Goal: Task Accomplishment & Management: Manage account settings

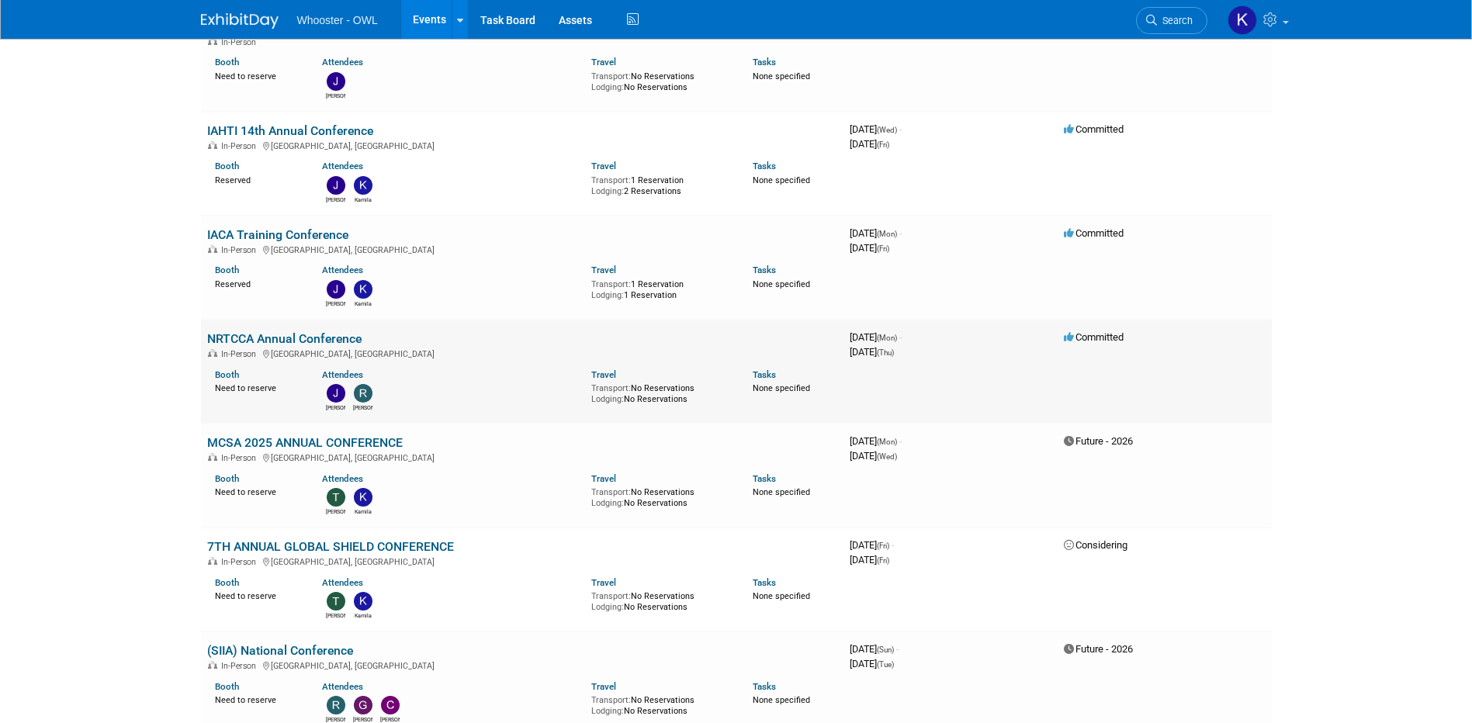
click at [284, 334] on link "NRTCCA Annual Conference" at bounding box center [284, 338] width 154 height 15
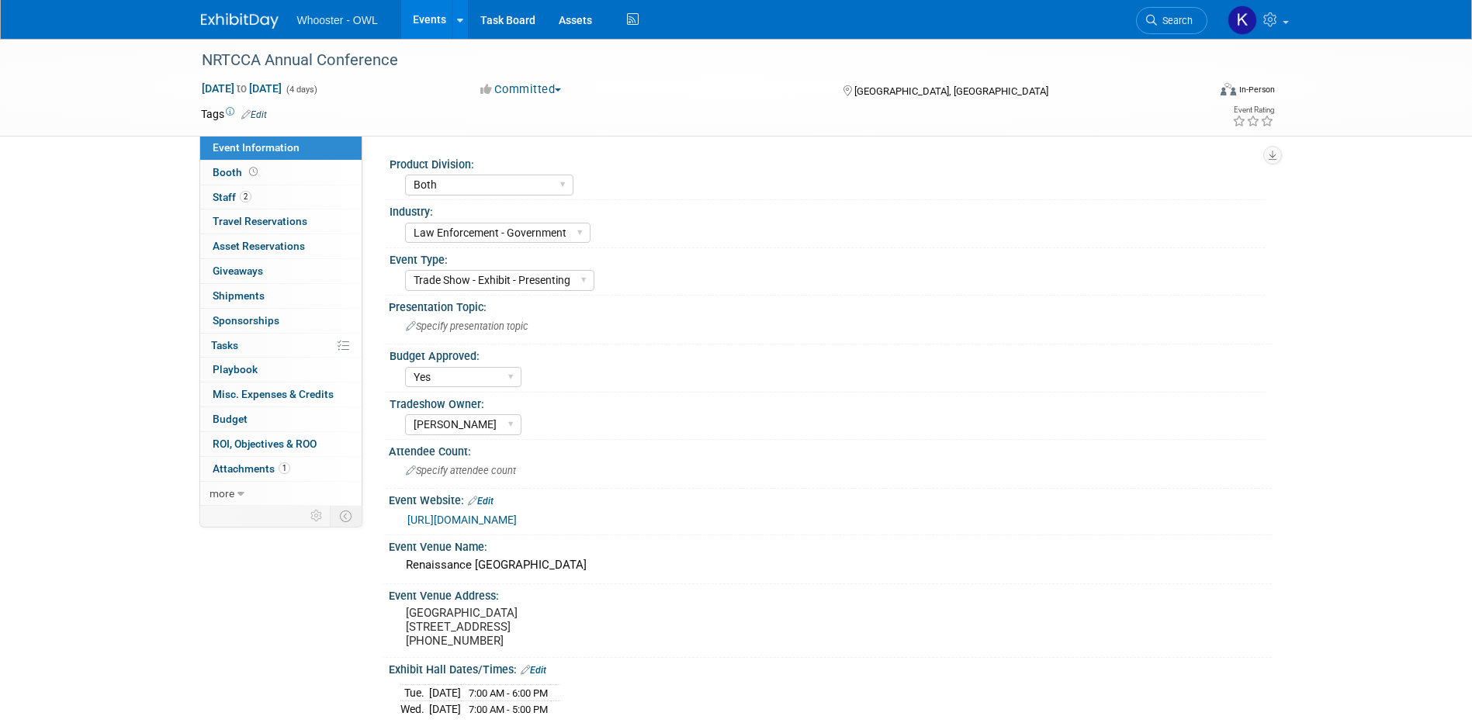
select select "Both"
select select "Law Enforcement - Government"
select select "Trade Show - Exhibit - Presenting"
select select "Yes"
select select "Kamila Castaneda"
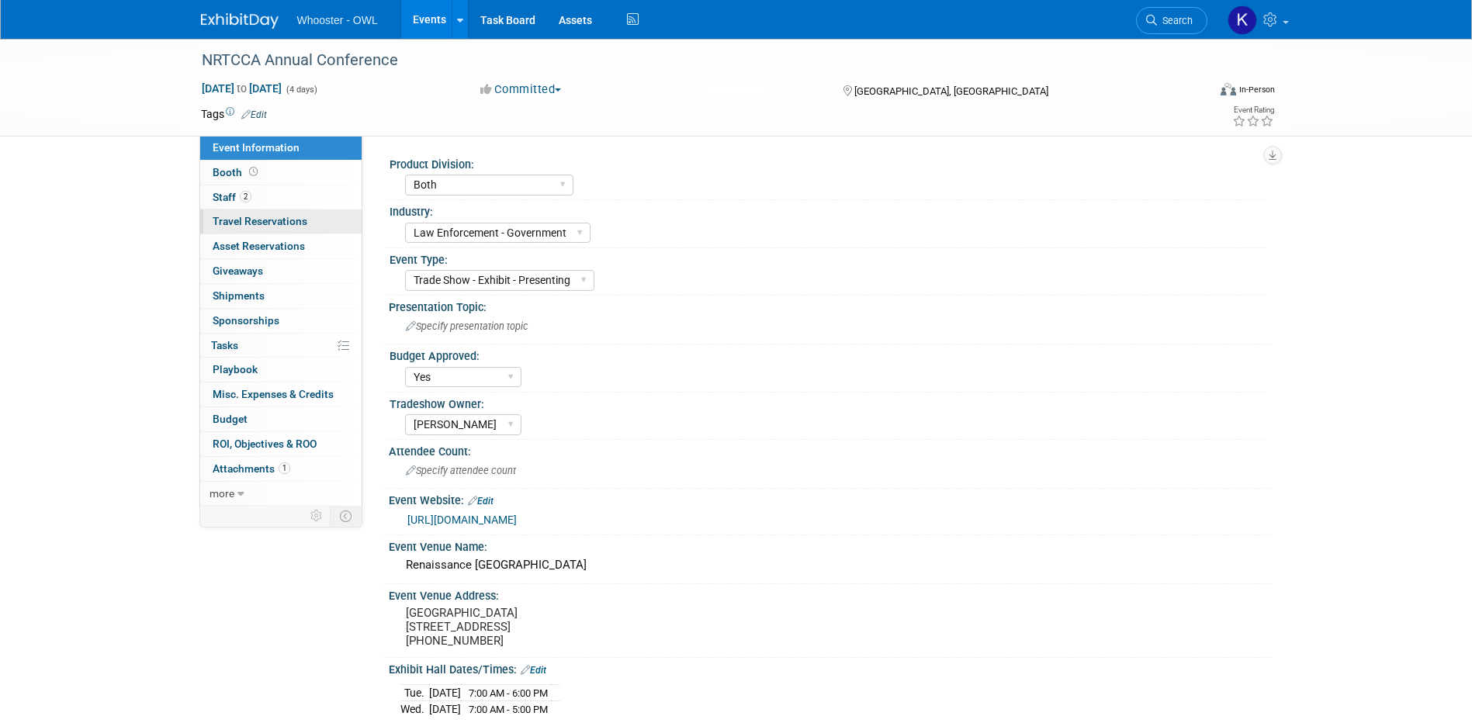
click at [237, 211] on link "0 Travel Reservations 0" at bounding box center [280, 221] width 161 height 24
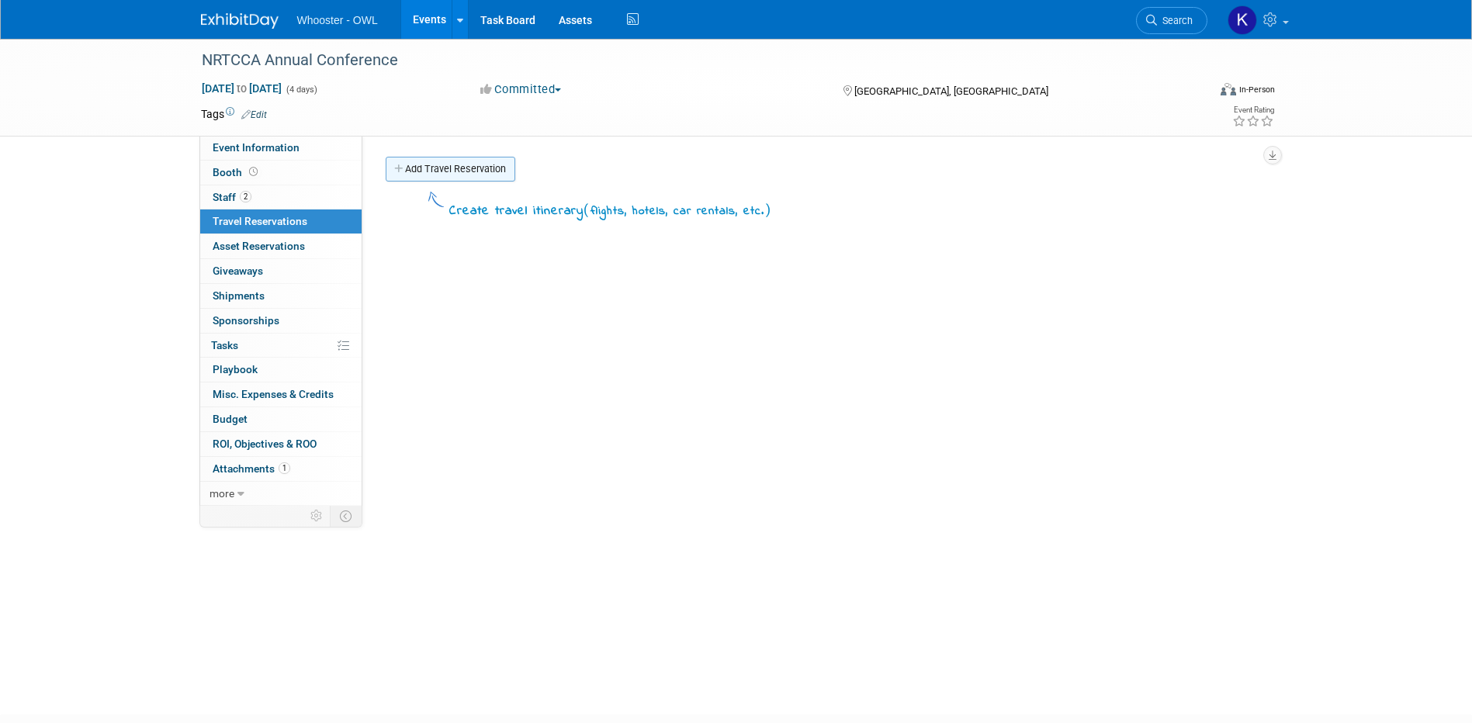
click at [454, 163] on link "Add Travel Reservation" at bounding box center [451, 169] width 130 height 25
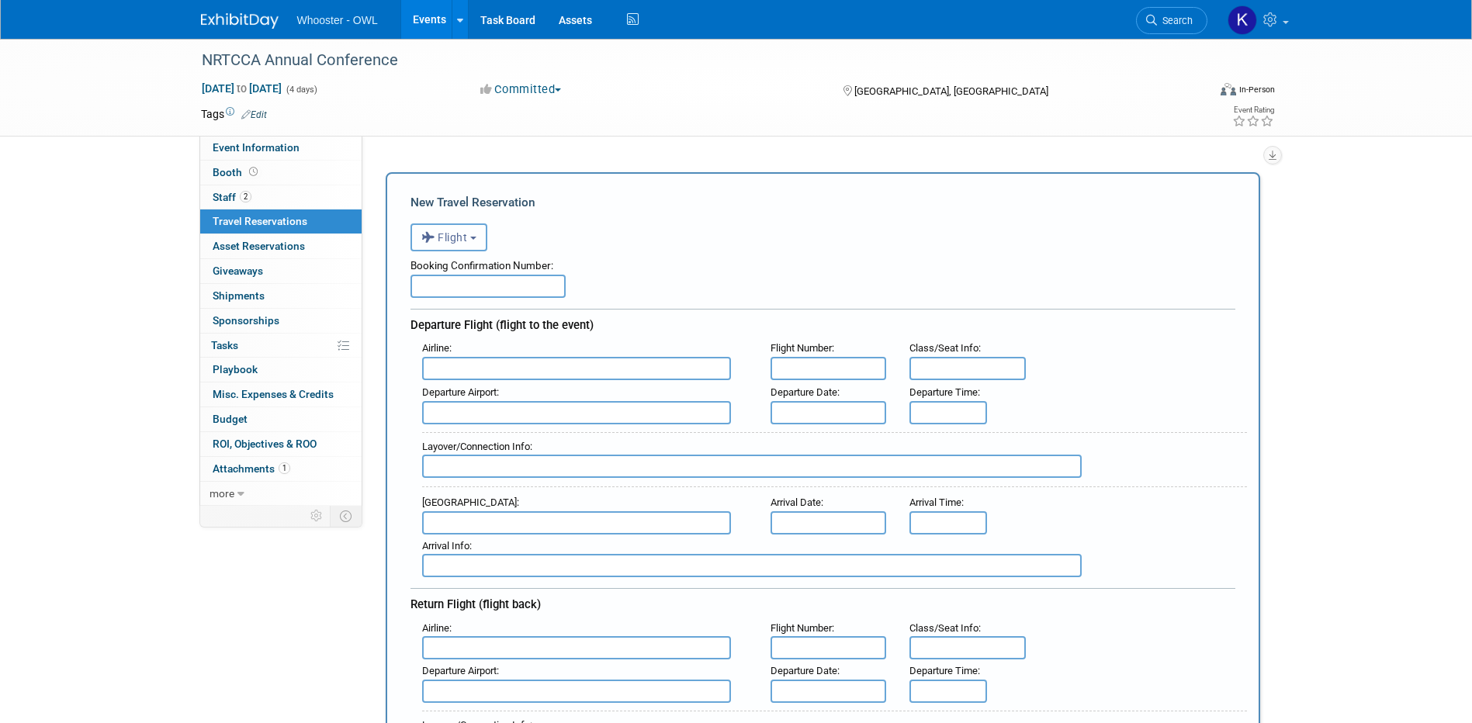
click at [469, 238] on button "Flight" at bounding box center [448, 237] width 77 height 28
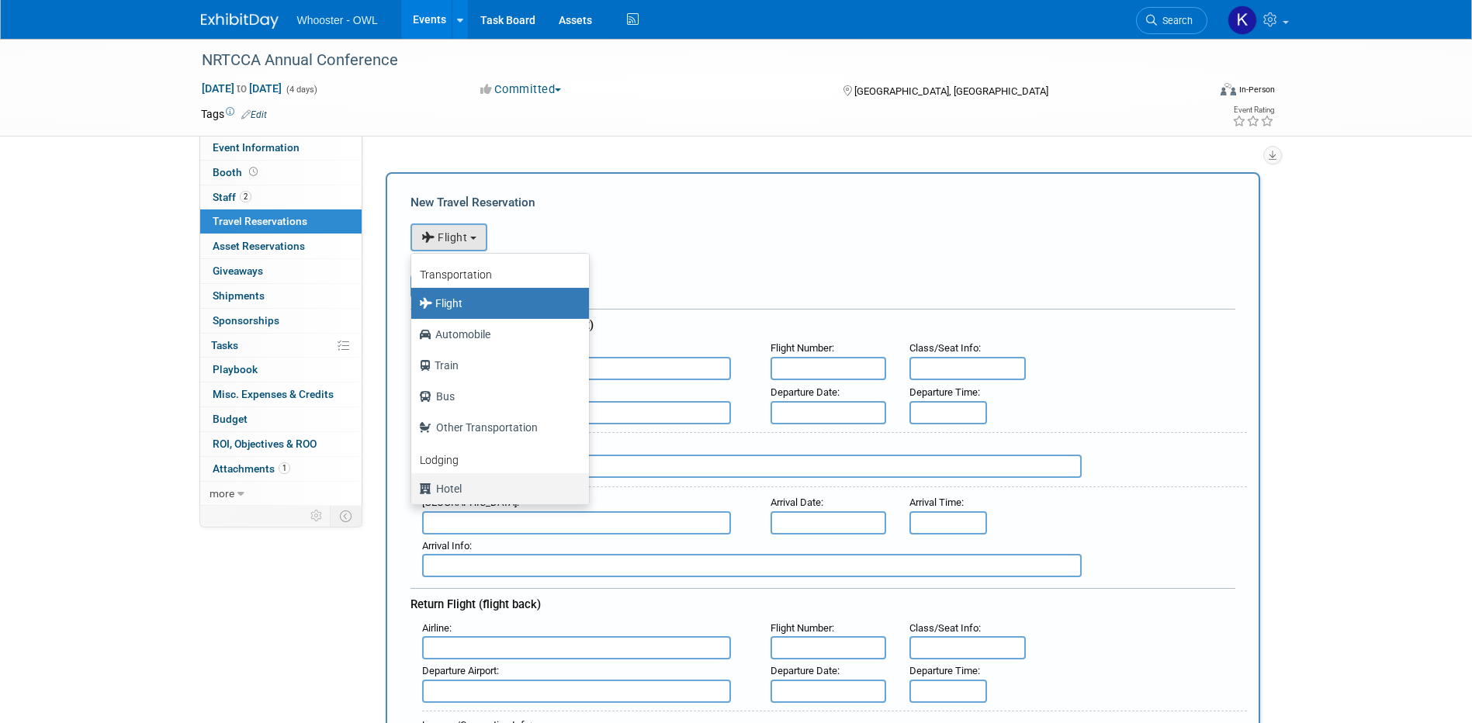
click at [489, 489] on label "Hotel" at bounding box center [496, 488] width 154 height 25
click at [413, 489] on input "Hotel" at bounding box center [408, 487] width 10 height 10
select select "6"
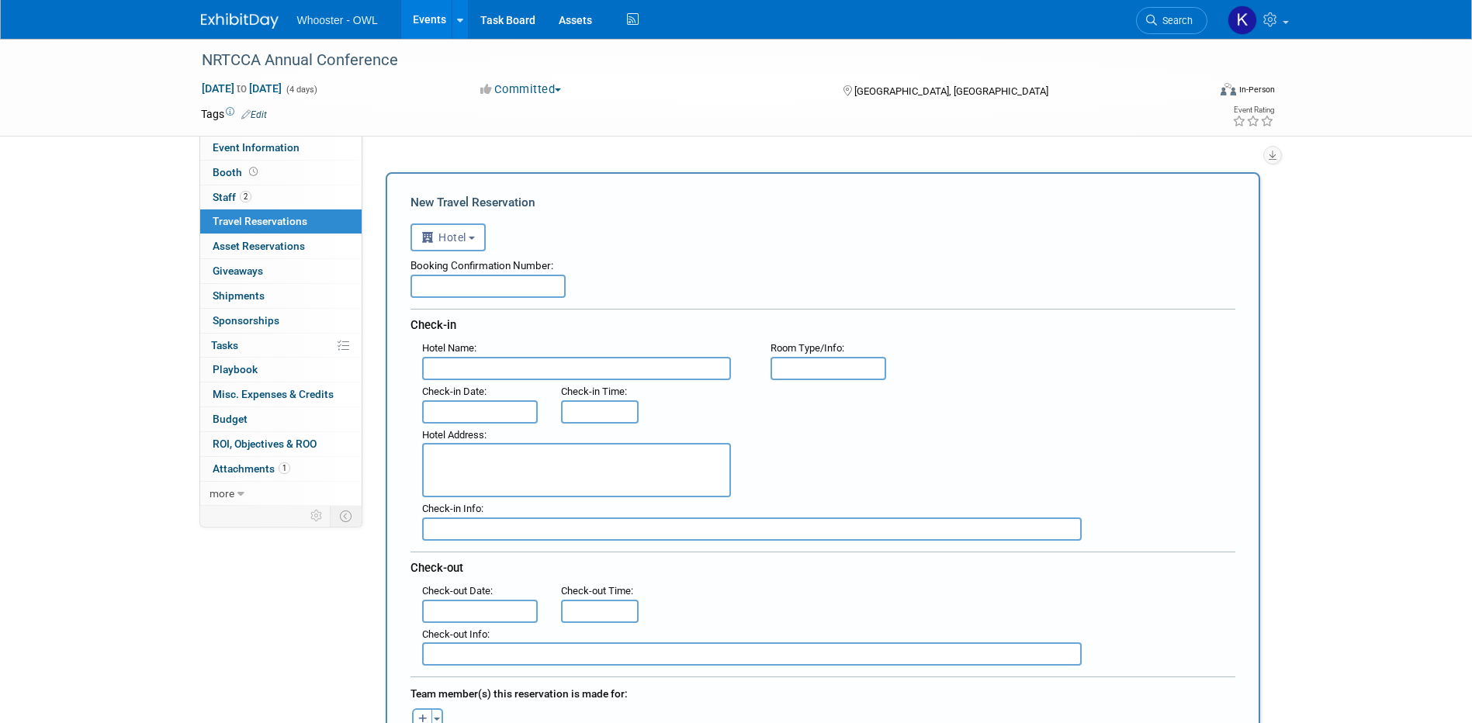
click at [464, 292] on input "text" at bounding box center [487, 286] width 155 height 23
click at [437, 280] on input "text" at bounding box center [487, 286] width 155 height 23
paste input "96048349"
type input "96048349"
click at [476, 360] on input "text" at bounding box center [576, 368] width 309 height 23
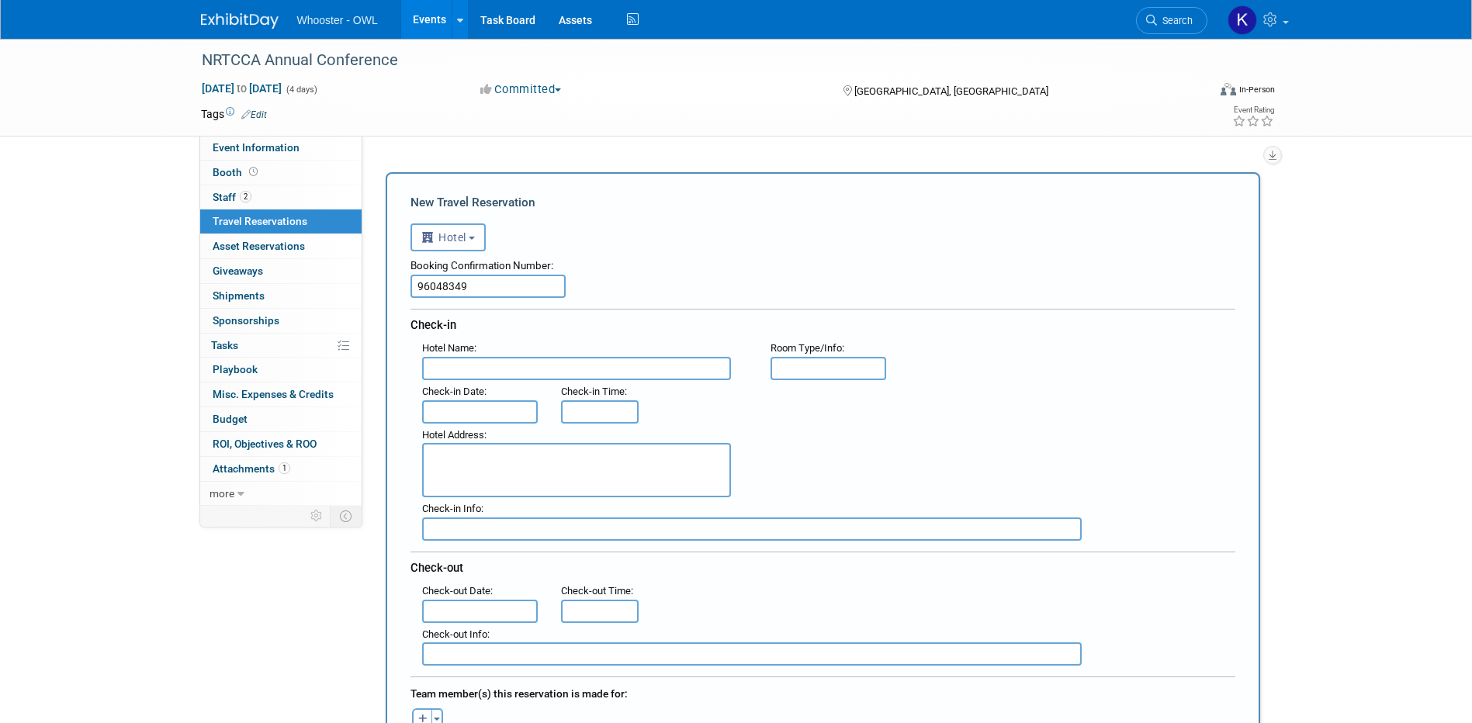
click at [461, 368] on input "text" at bounding box center [576, 368] width 309 height 23
paste input "Sheraton Suites Galleria-Atlanta Address 2844 Cobb Parkway SE Atlanta, Georgia …"
click at [481, 364] on input "Sheraton Suites Galleria-Atlanta Address 2844 Cobb Parkway SE Atlanta, Georgia …" at bounding box center [576, 368] width 309 height 23
drag, startPoint x: 473, startPoint y: 364, endPoint x: 727, endPoint y: 347, distance: 254.2
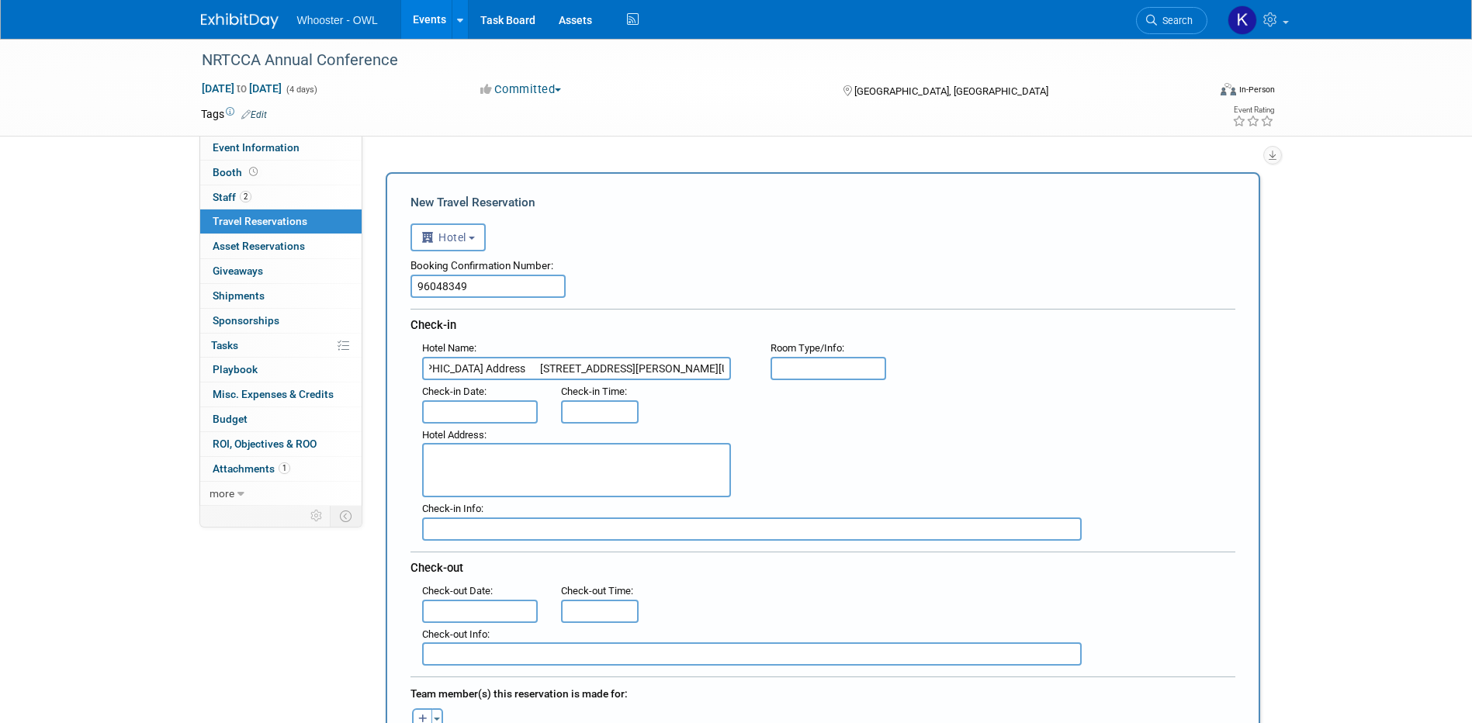
click at [727, 347] on div "Hotel Name : Sheraton Suites Galleria-Atlanta Address 2844 Cobb Parkway SE Atla…" at bounding box center [584, 358] width 348 height 43
type input "Sheraton Suites Galleria-Atlanta"
click at [537, 452] on textarea at bounding box center [576, 470] width 309 height 54
paste textarea "2844 Cobb Parkway SE Atlanta, Georgia 30339 USA"
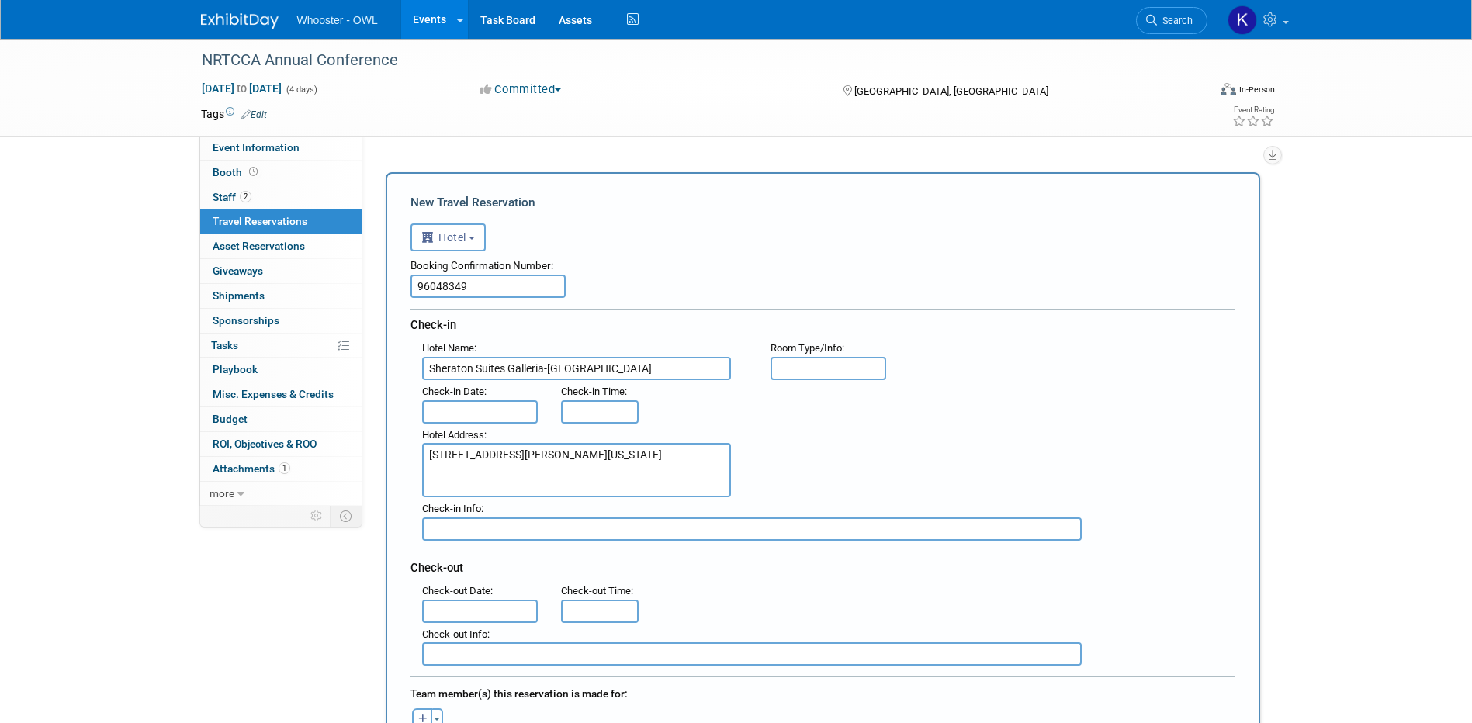
type textarea "2844 Cobb Parkway SE Atlanta, Georgia 30339 USA"
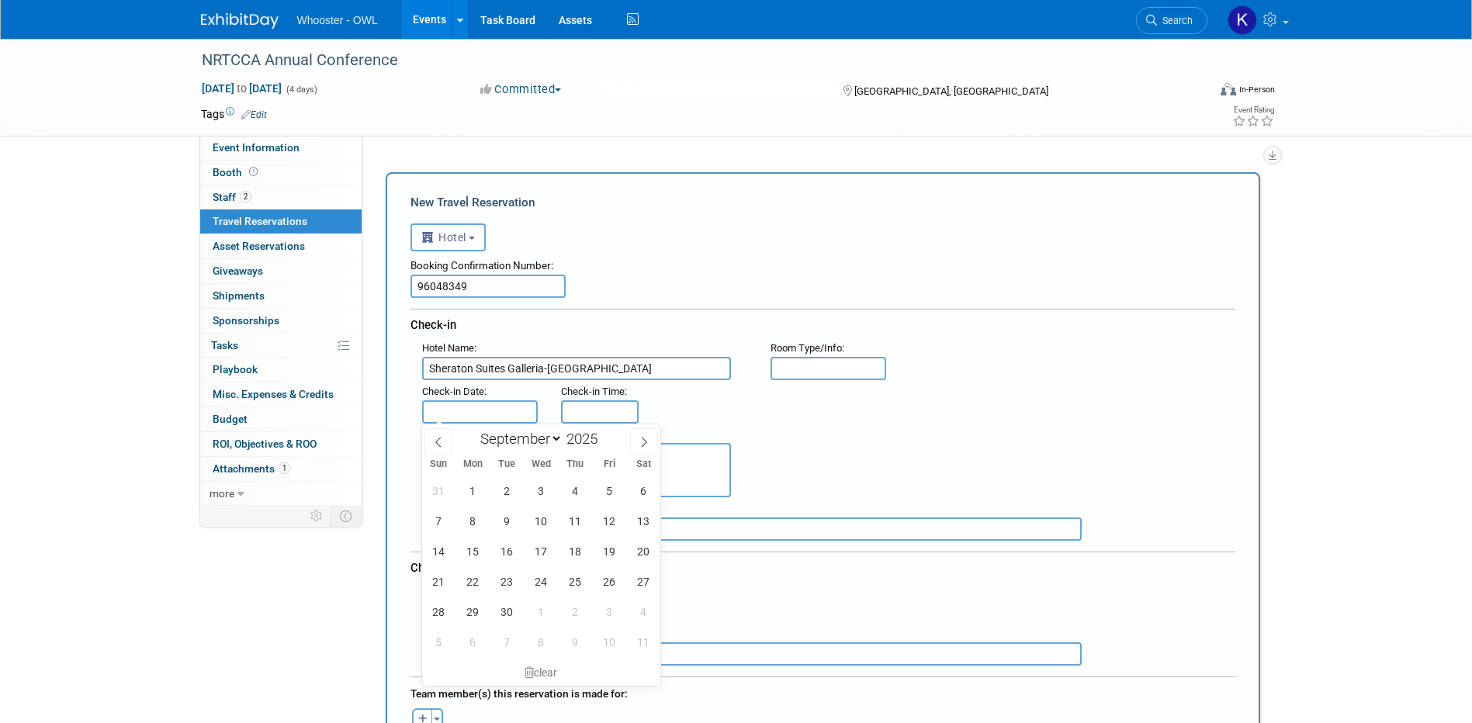
click at [463, 406] on input "text" at bounding box center [480, 411] width 116 height 23
click at [465, 576] on span "22" at bounding box center [473, 581] width 30 height 30
type input "Sep 22, 2025"
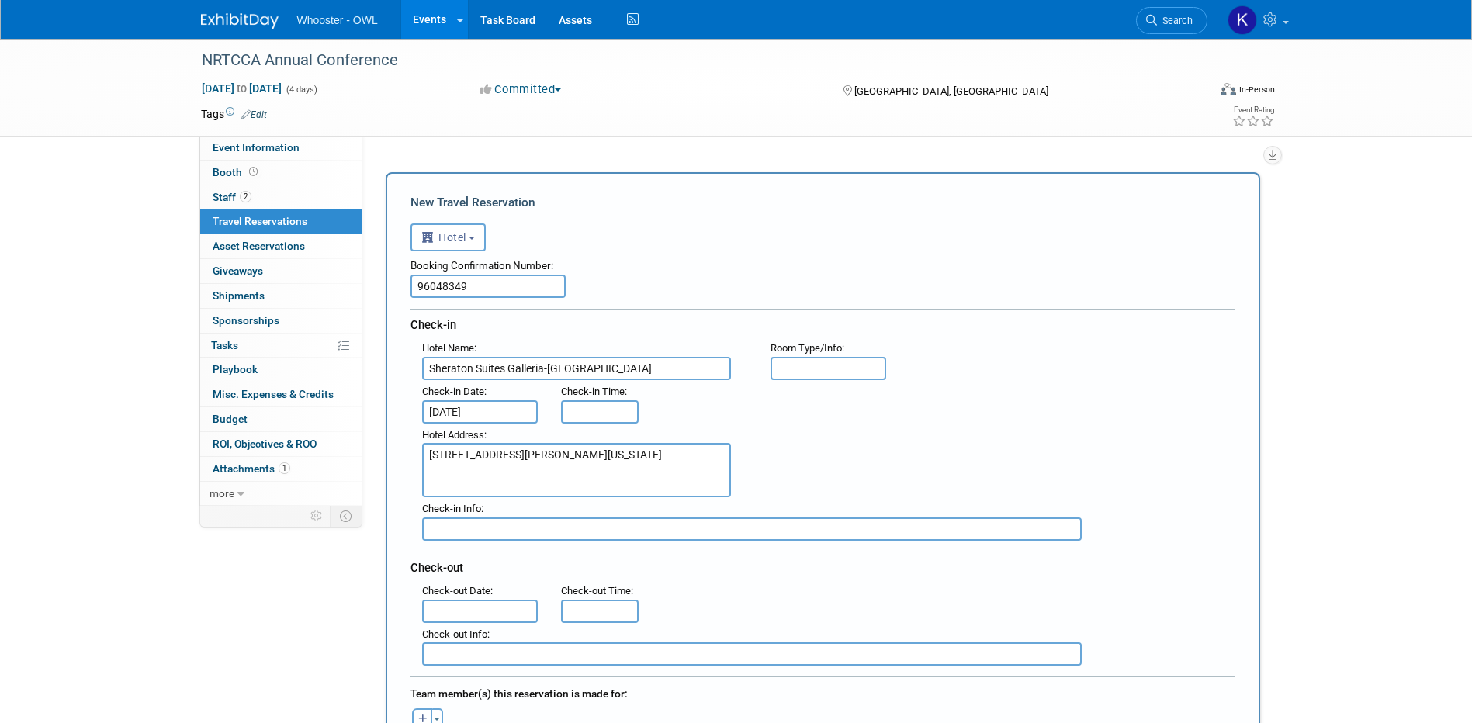
click at [459, 603] on input "text" at bounding box center [480, 611] width 116 height 23
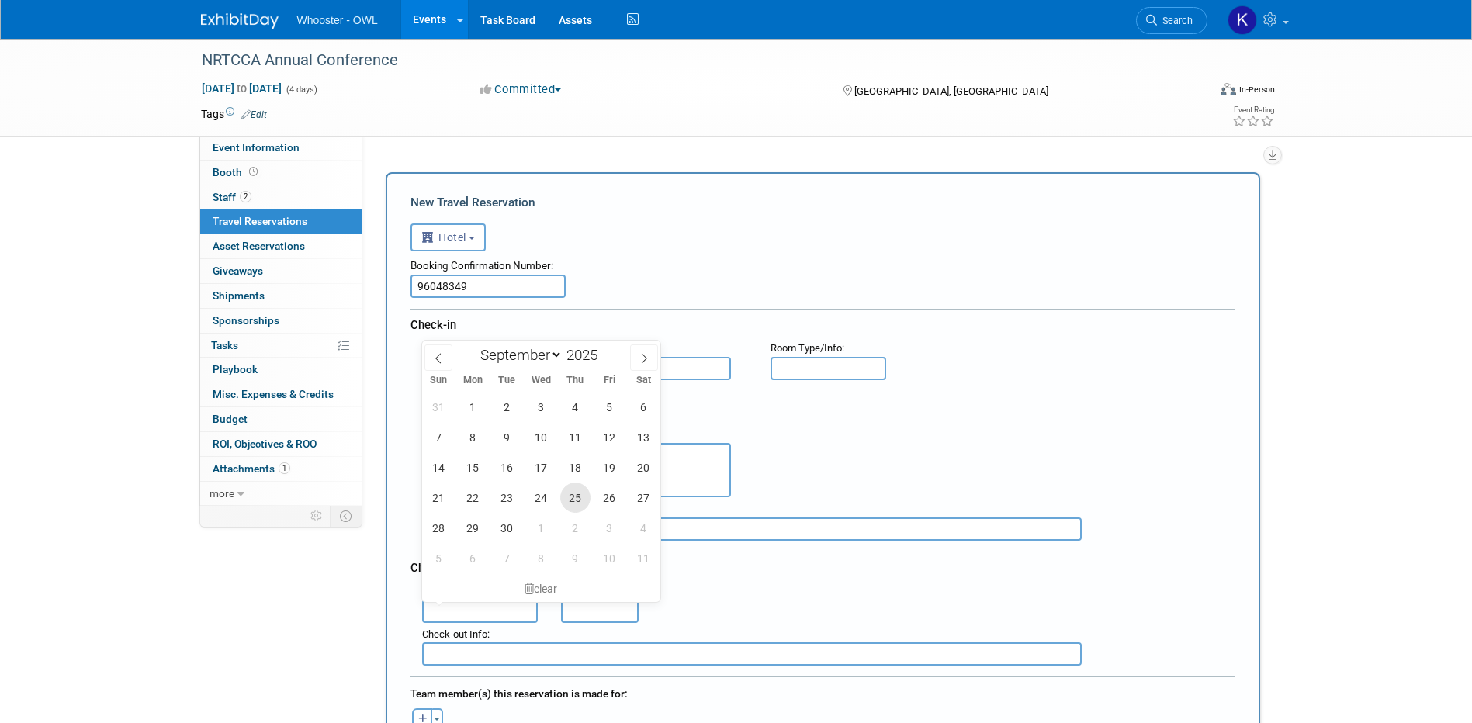
click at [569, 495] on span "25" at bounding box center [575, 497] width 30 height 30
type input "Sep 25, 2025"
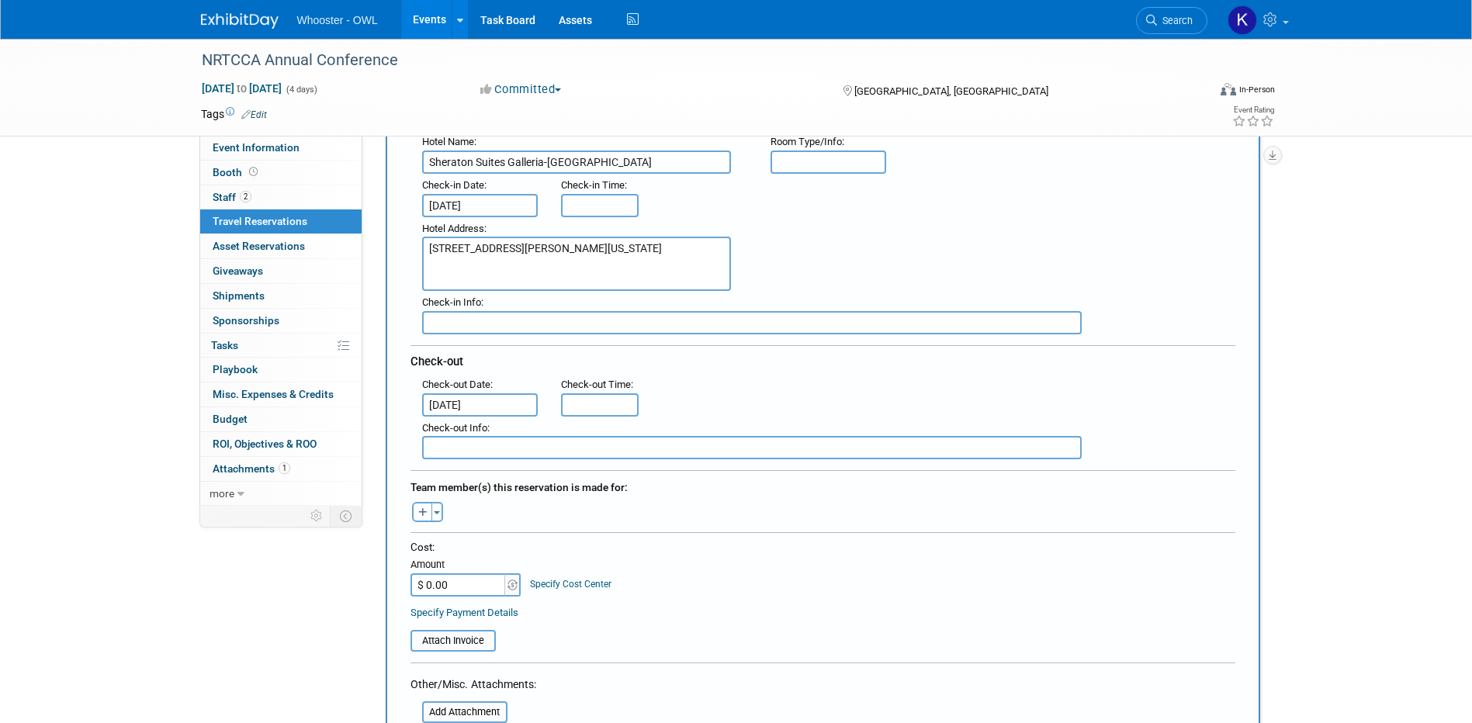
scroll to position [233, 0]
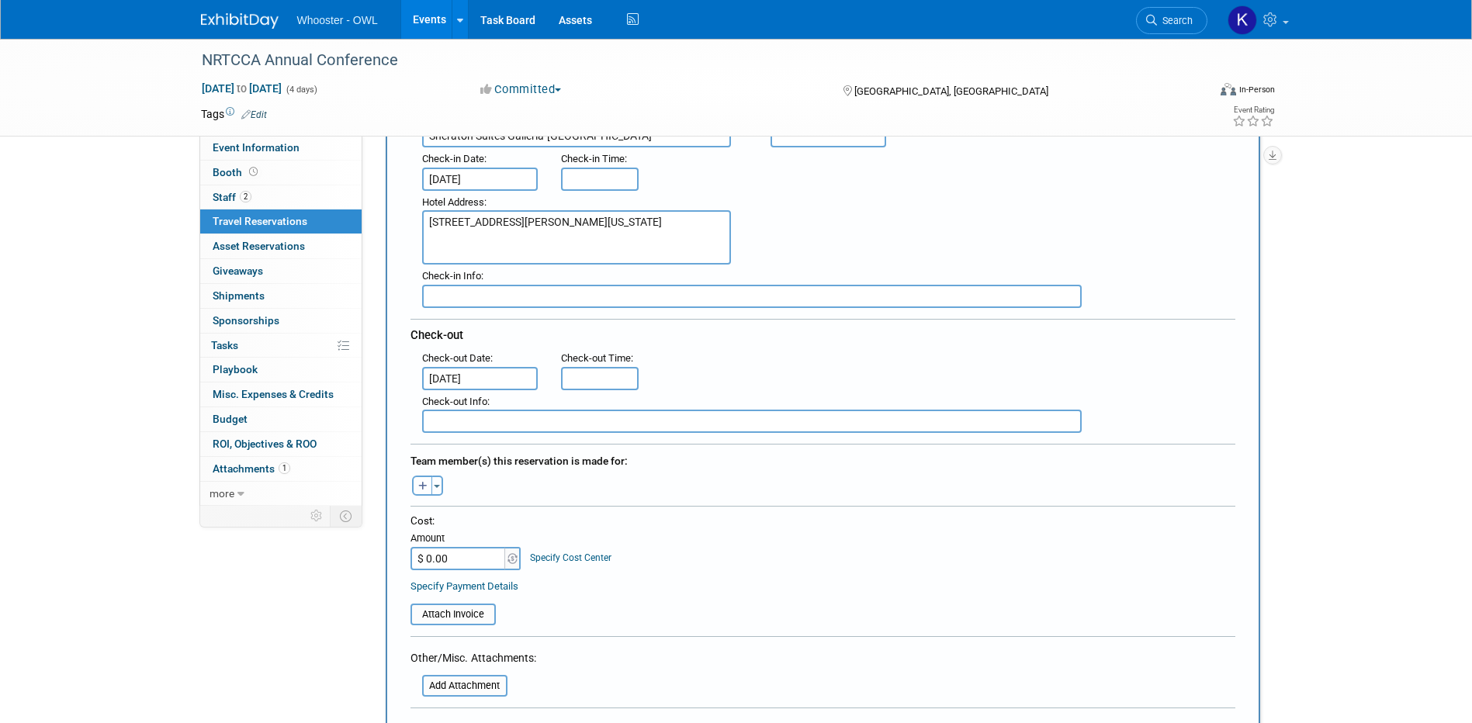
click at [418, 486] on icon "button" at bounding box center [422, 487] width 9 height 10
select select
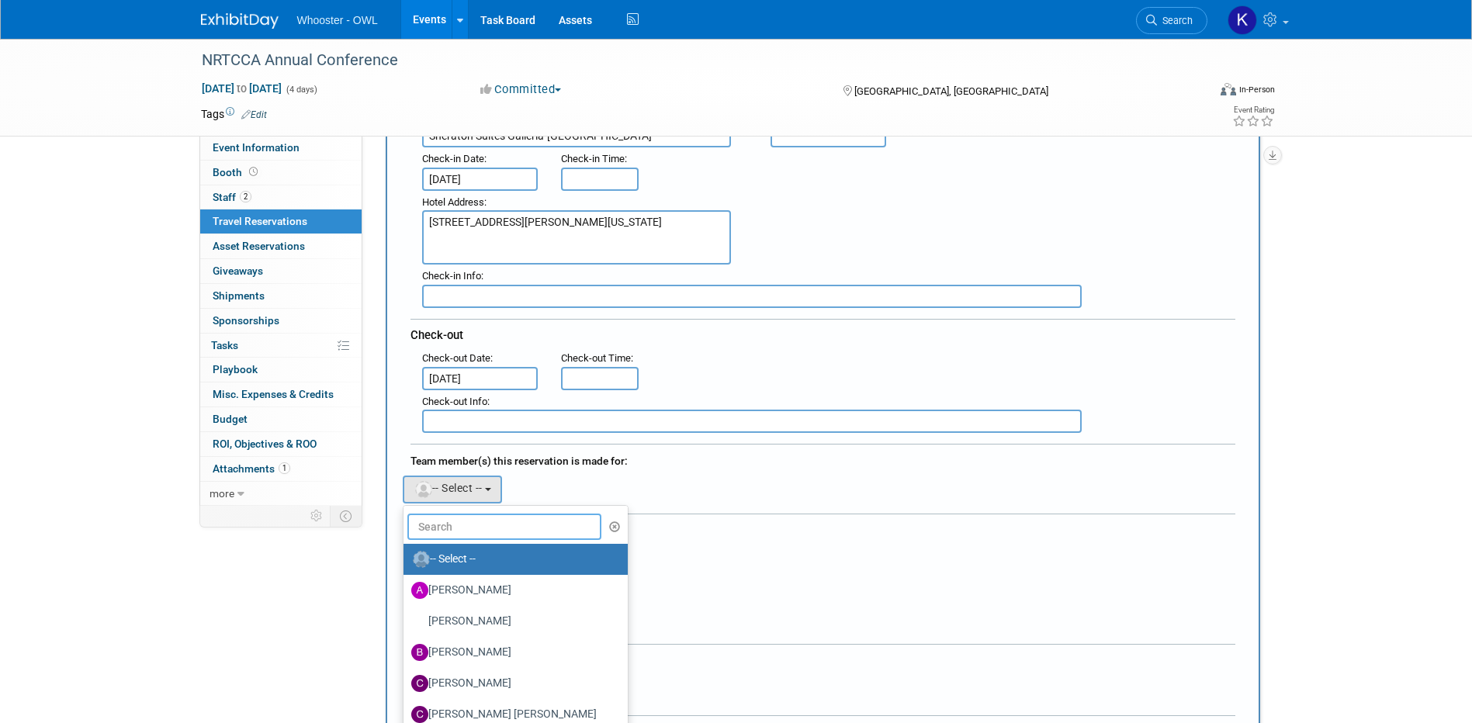
click at [449, 533] on input "text" at bounding box center [504, 527] width 195 height 26
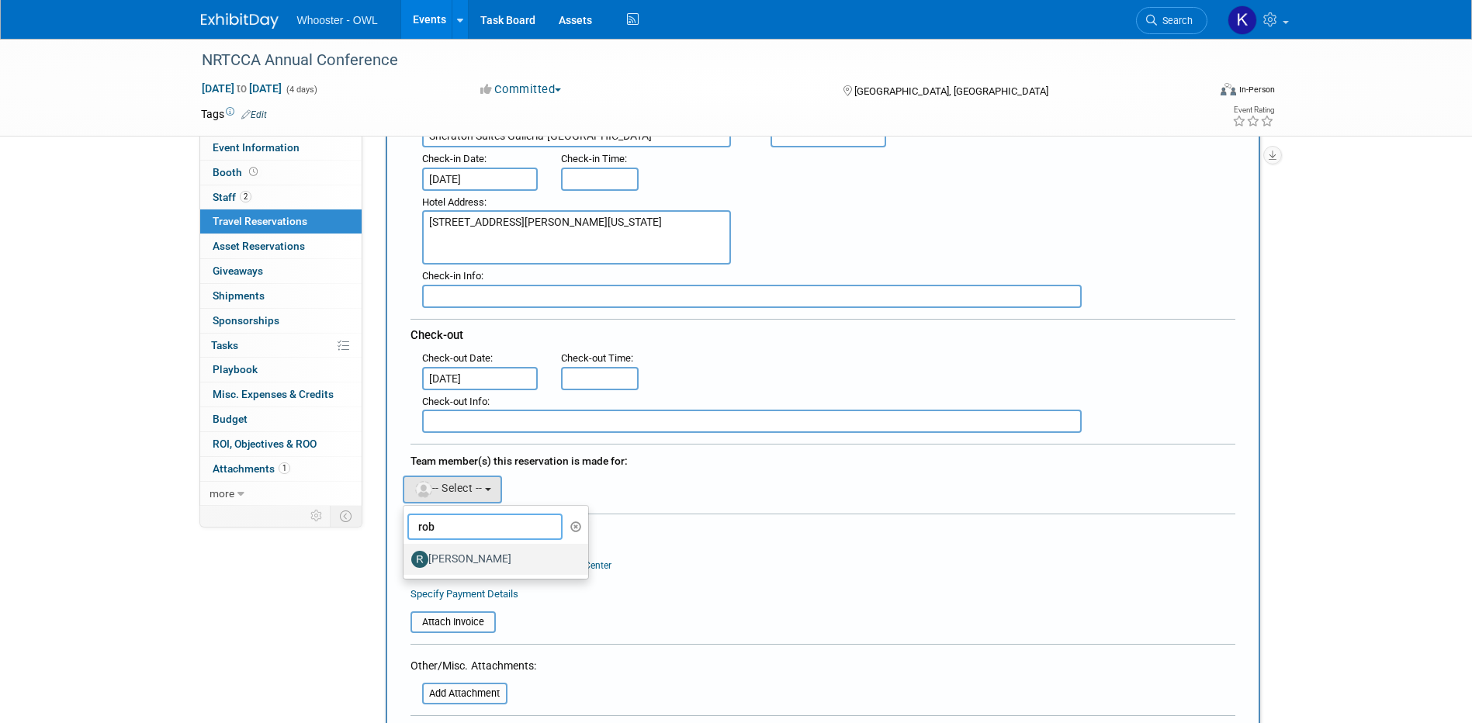
type input "rob"
click at [462, 553] on label "Robert Dugan" at bounding box center [492, 559] width 162 height 25
click at [406, 553] on input "Robert Dugan" at bounding box center [401, 557] width 10 height 10
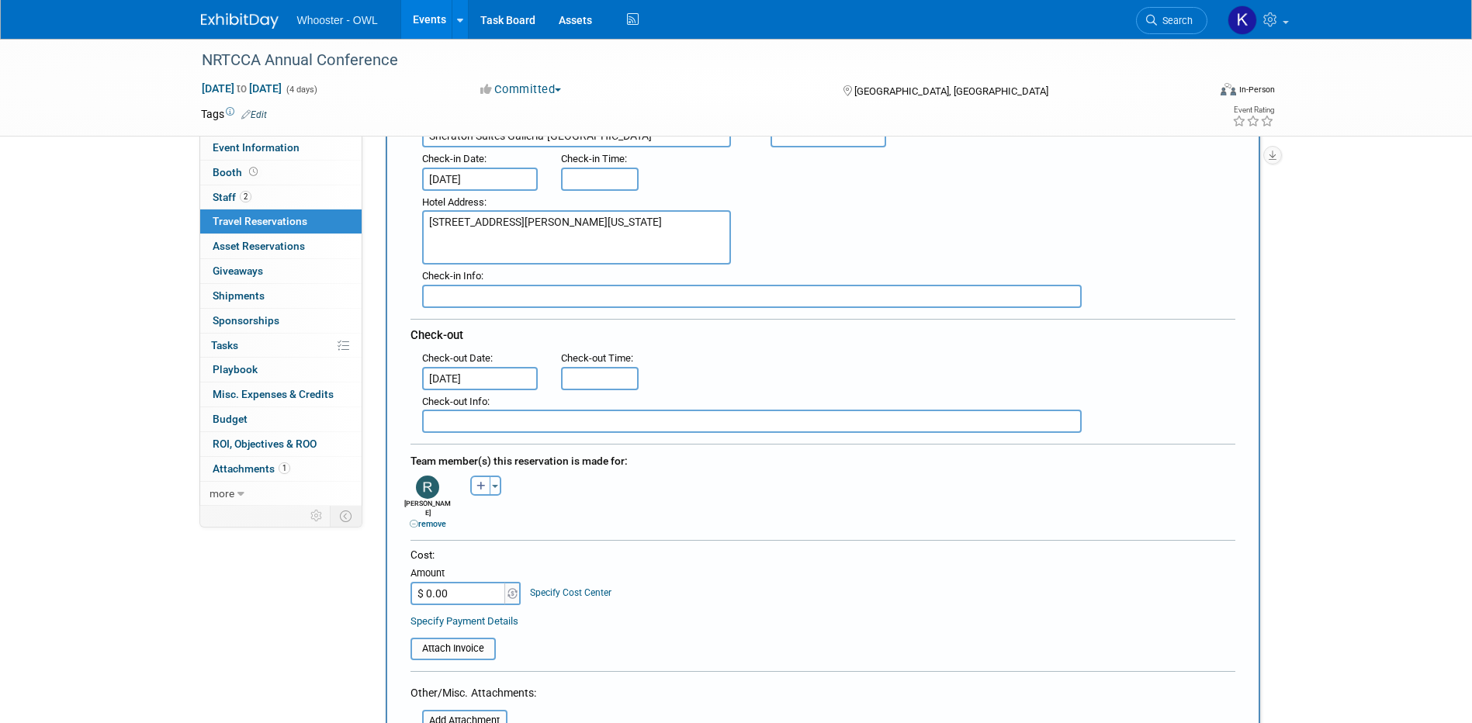
click at [469, 582] on input "$ 0.00" at bounding box center [458, 593] width 97 height 23
type input "$ 1,215.30"
click at [445, 642] on input "file" at bounding box center [402, 648] width 185 height 19
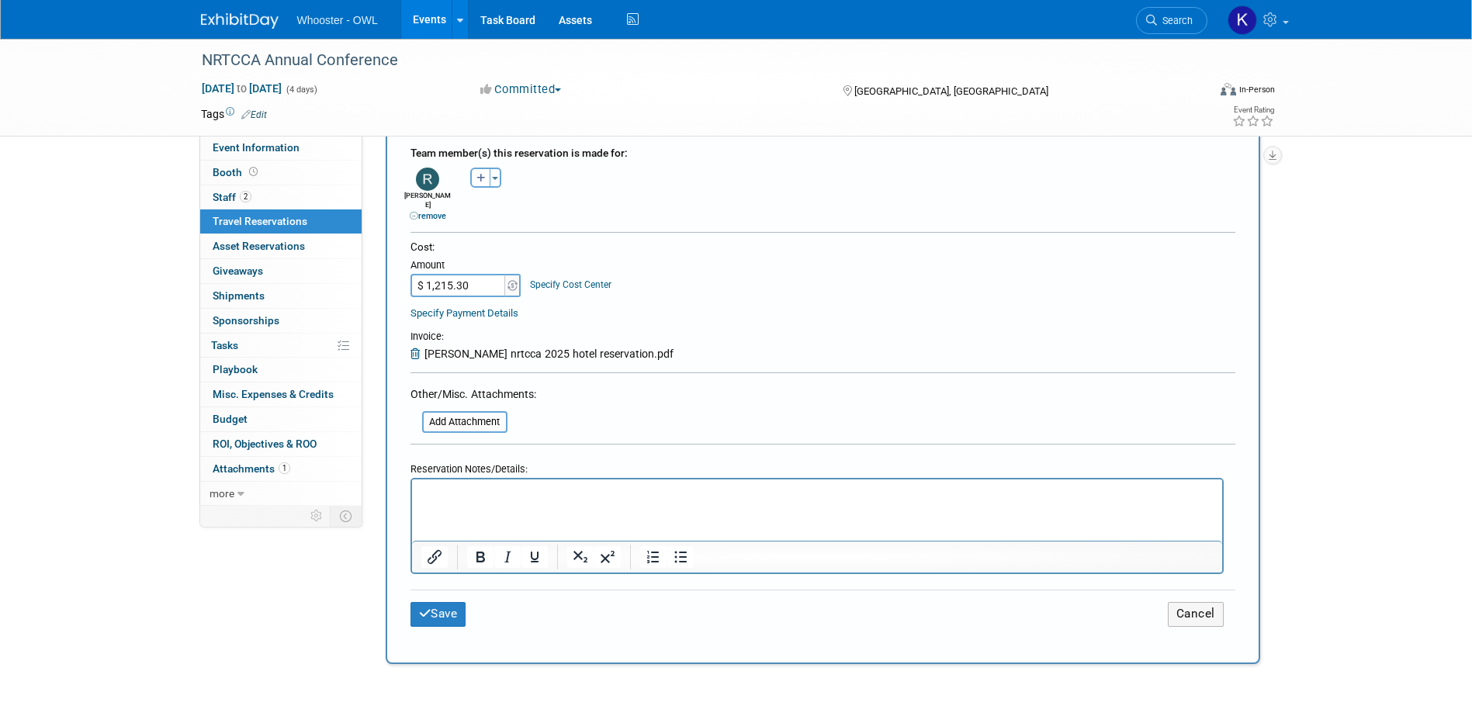
scroll to position [543, 0]
click at [456, 600] on button "Save" at bounding box center [438, 612] width 56 height 24
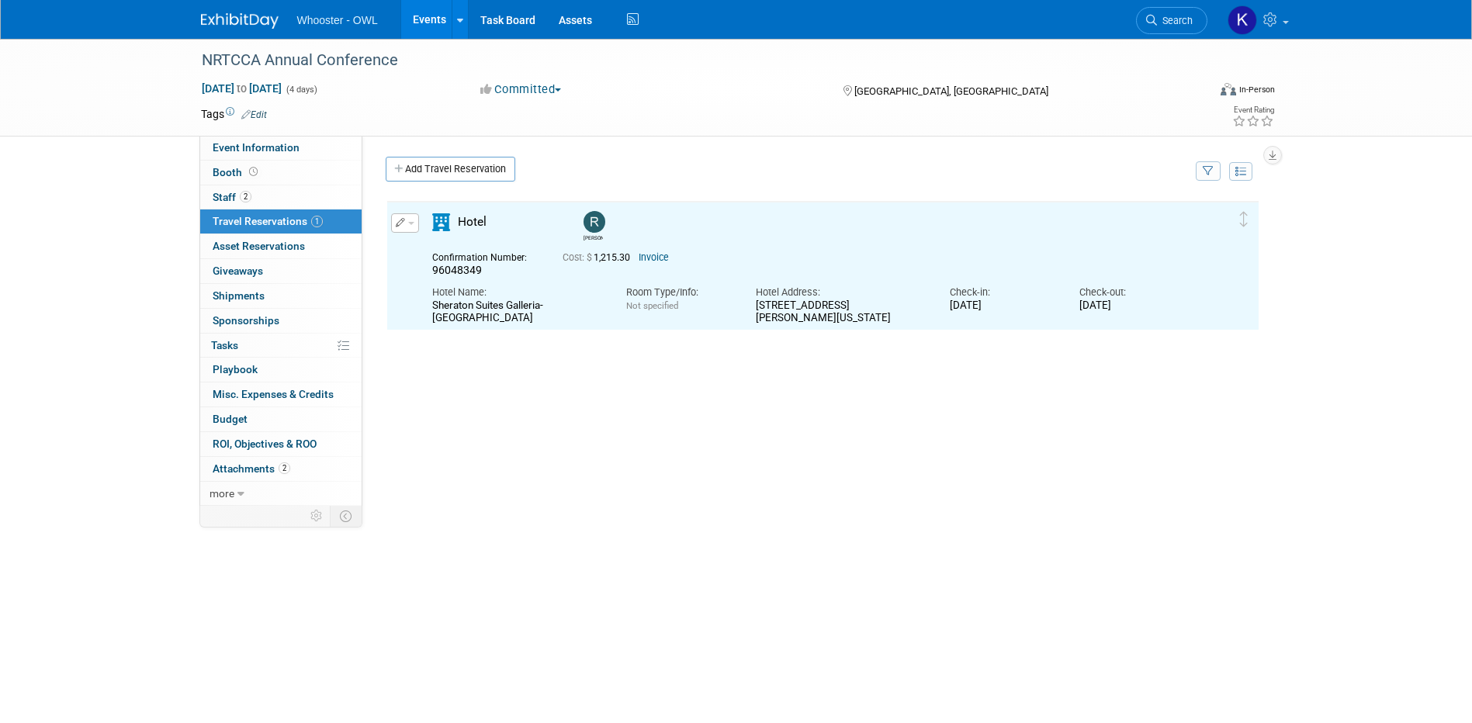
scroll to position [0, 0]
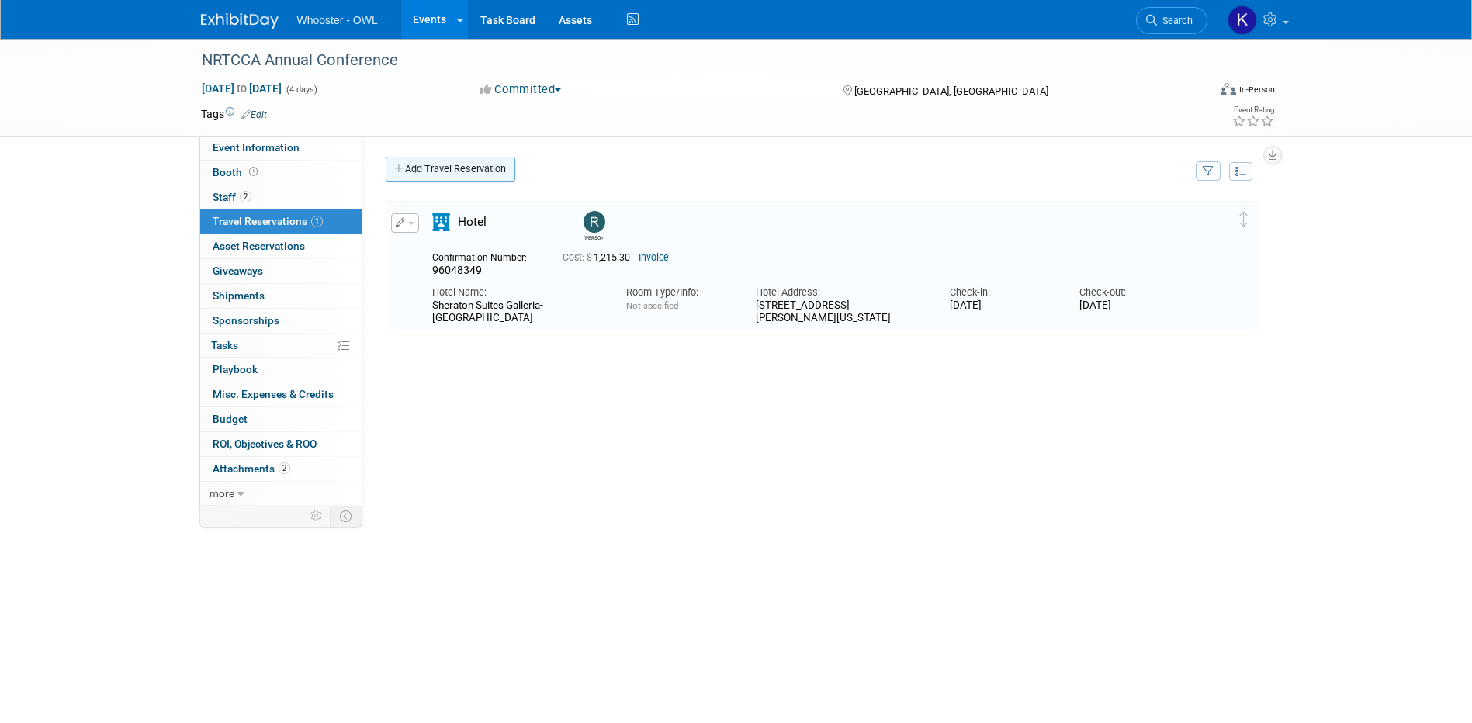
click at [429, 164] on link "Add Travel Reservation" at bounding box center [451, 169] width 130 height 25
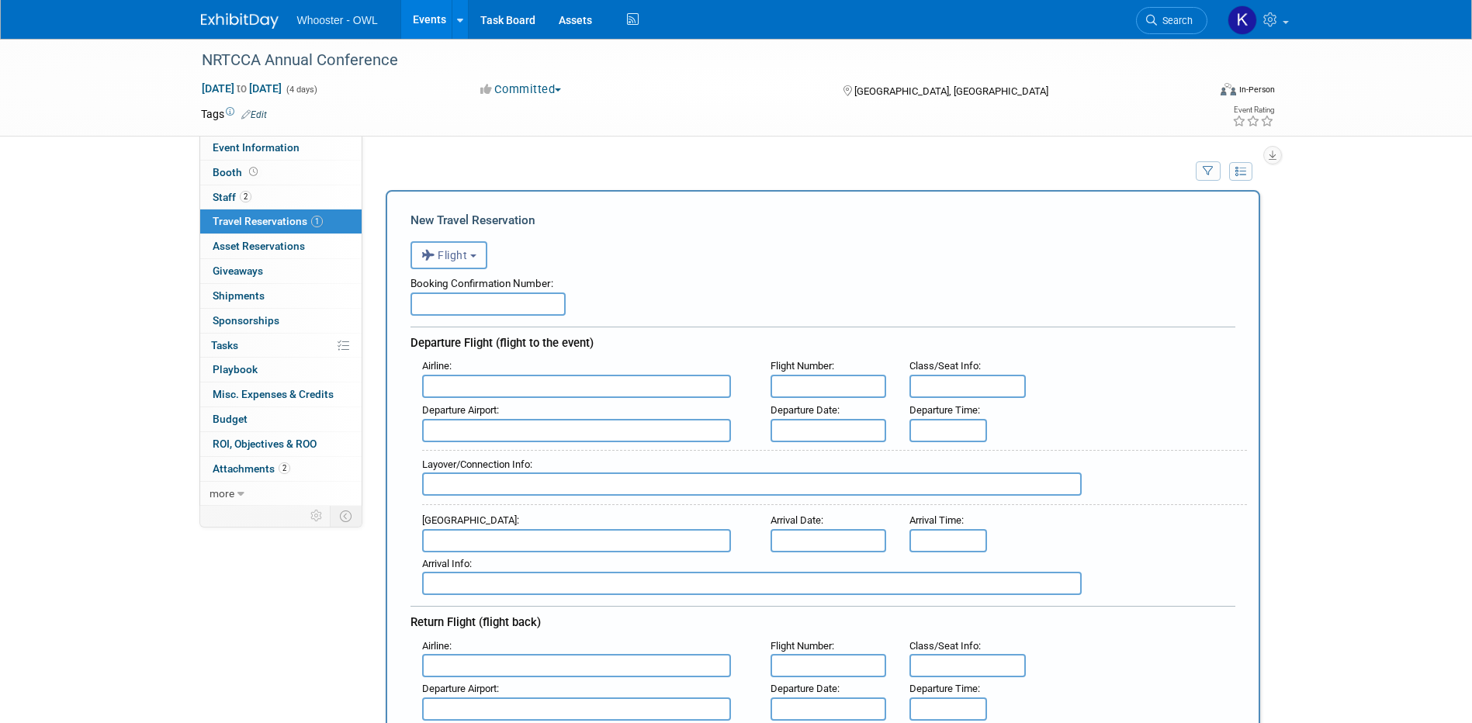
click at [455, 261] on span "Flight" at bounding box center [444, 255] width 47 height 12
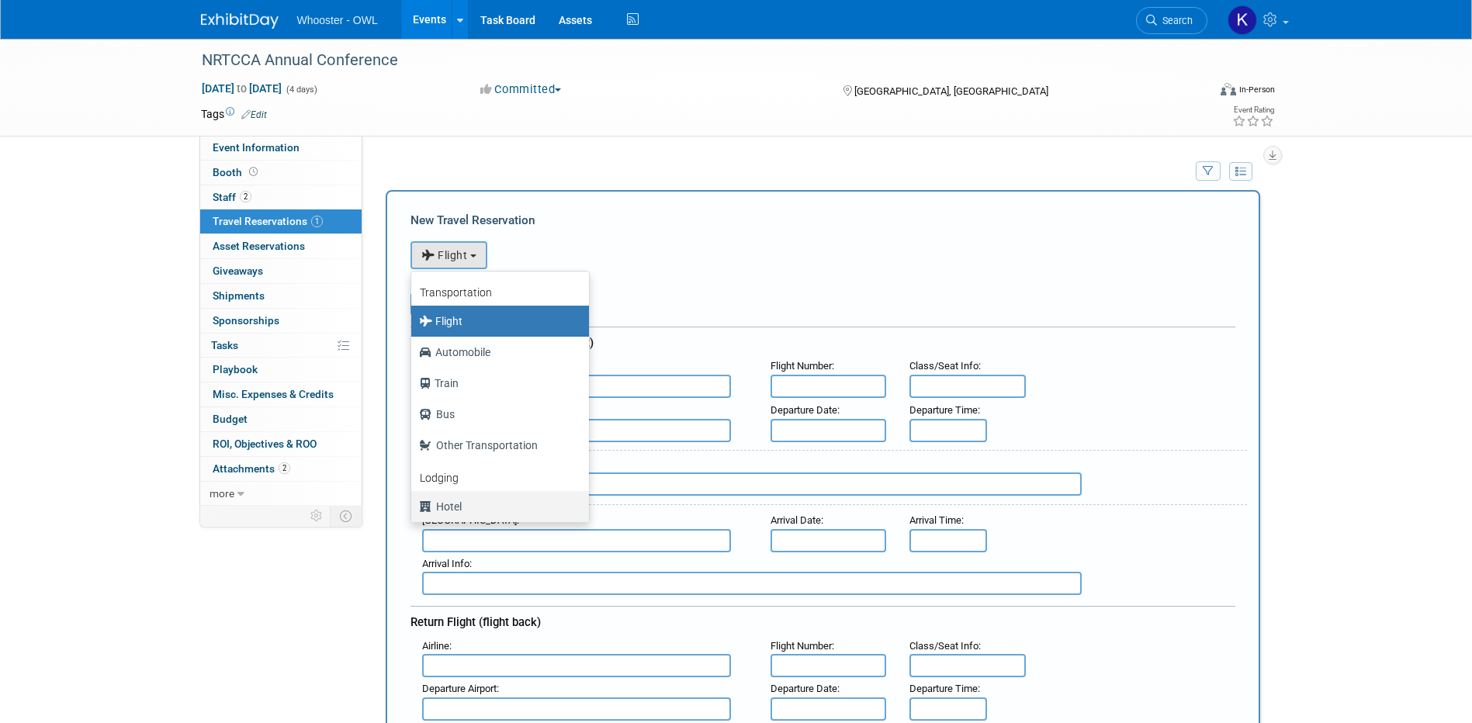
click at [466, 511] on label "Hotel" at bounding box center [496, 506] width 154 height 25
click at [413, 510] on input "Hotel" at bounding box center [408, 505] width 10 height 10
select select "6"
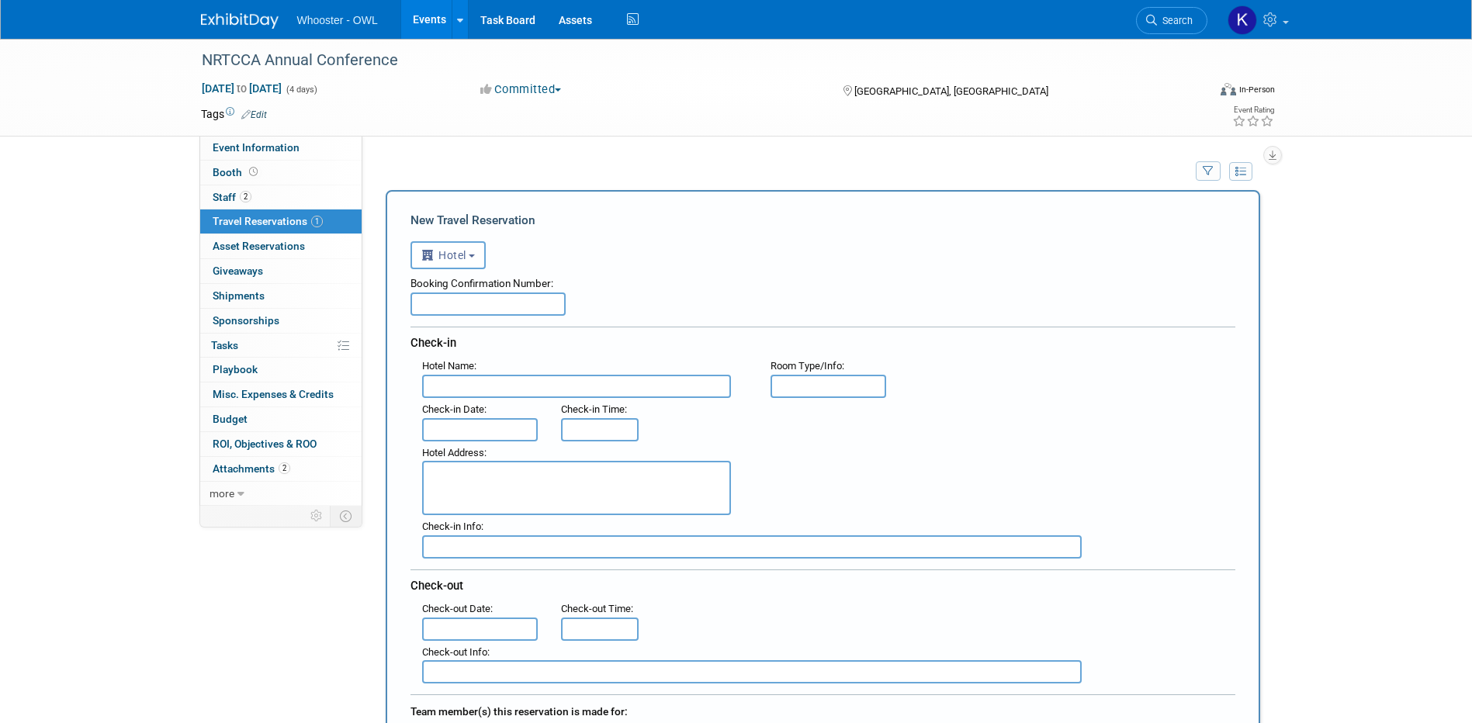
click at [532, 306] on input "text" at bounding box center [487, 303] width 155 height 23
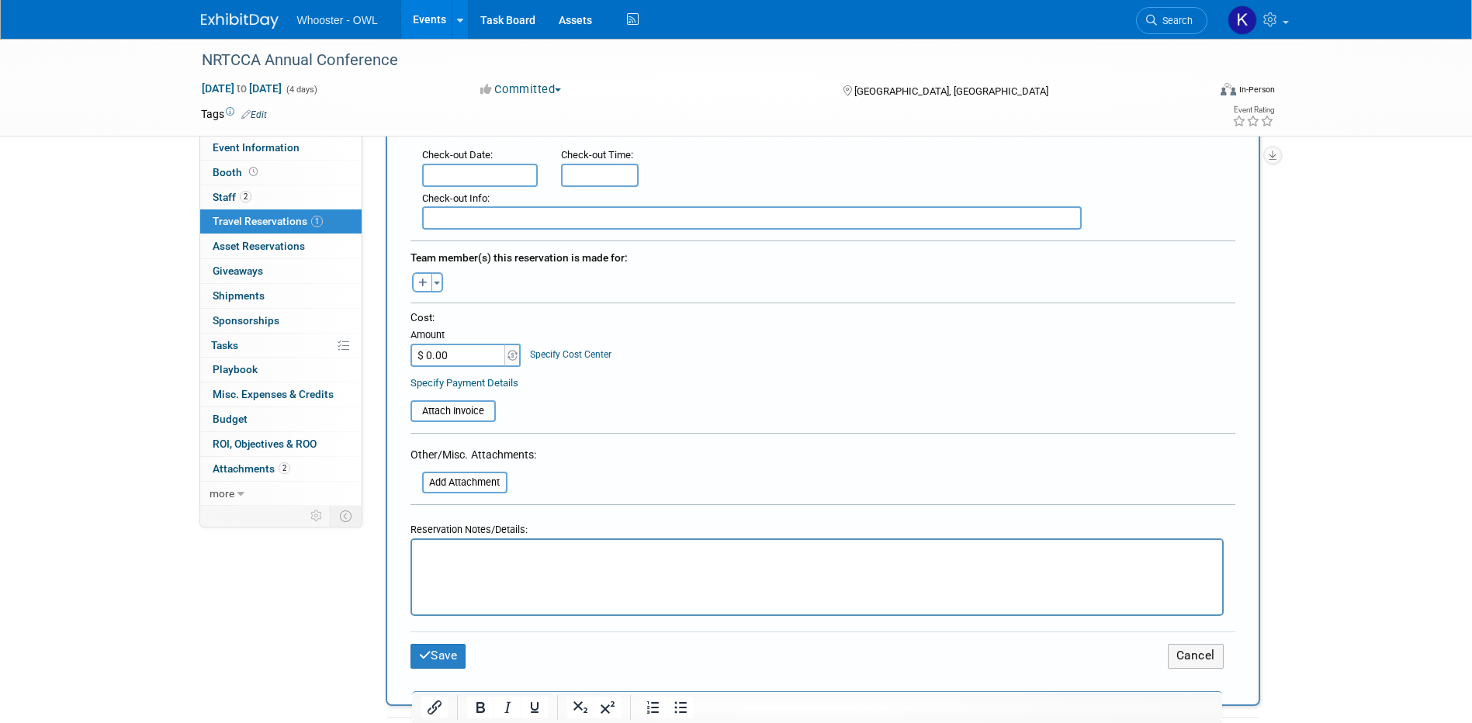
scroll to position [543, 0]
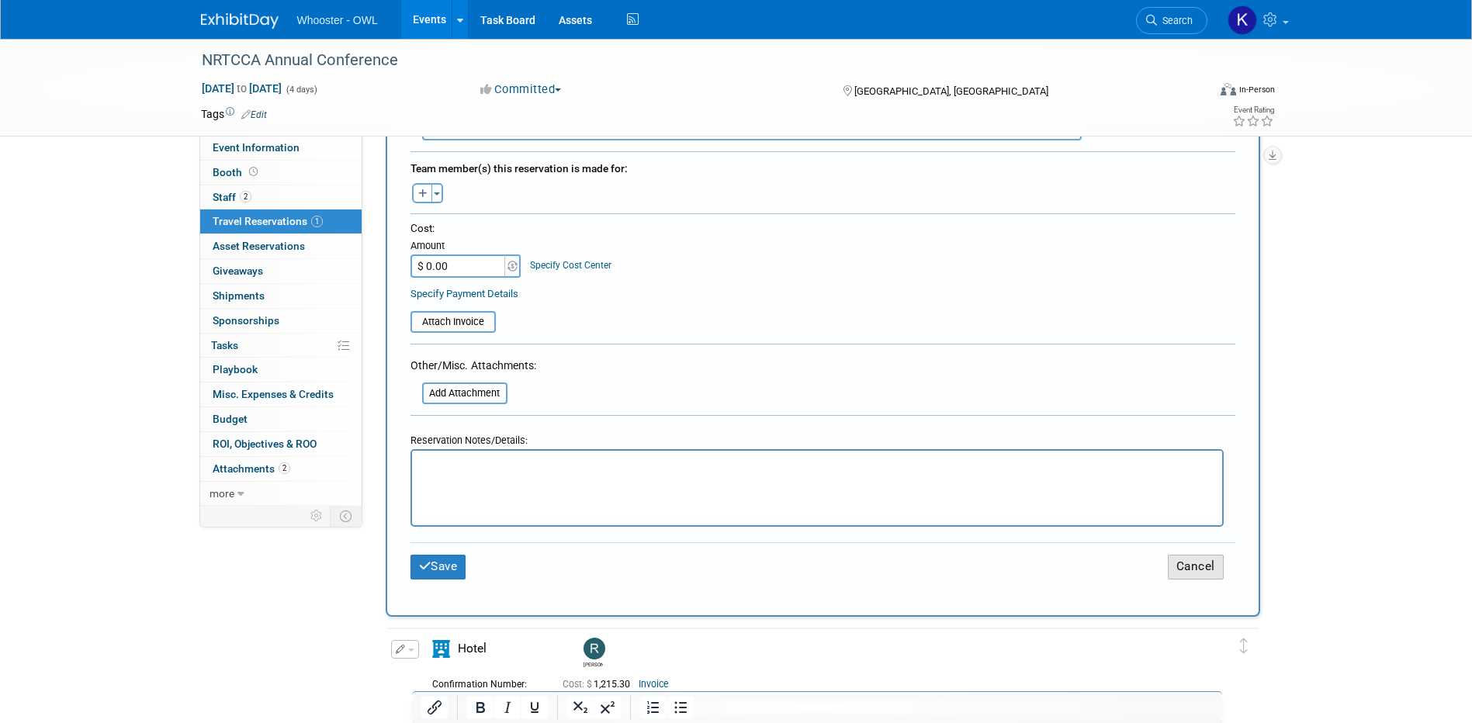
click at [1195, 562] on button "Cancel" at bounding box center [1195, 567] width 56 height 24
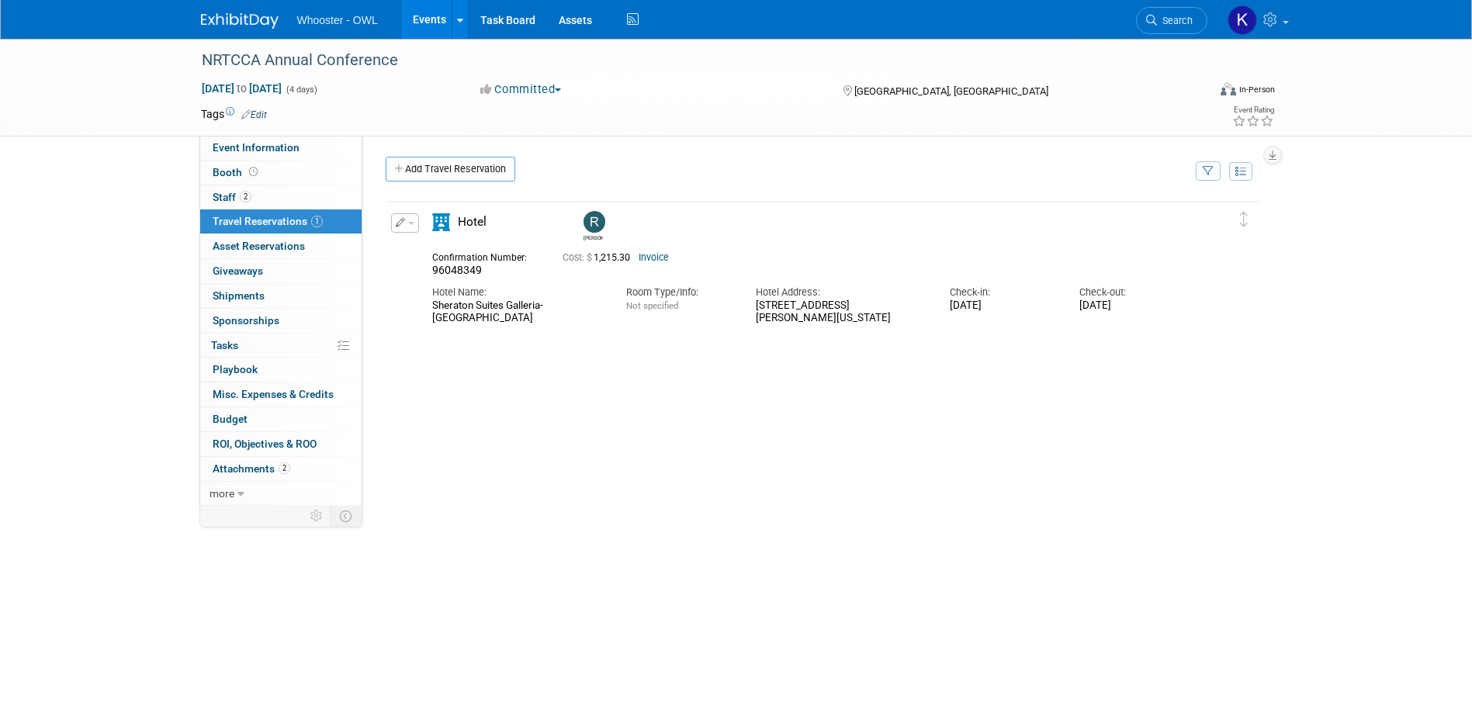
scroll to position [0, 0]
click at [403, 223] on icon "button" at bounding box center [401, 222] width 10 height 9
click at [435, 296] on button "Duplicate" at bounding box center [457, 301] width 131 height 22
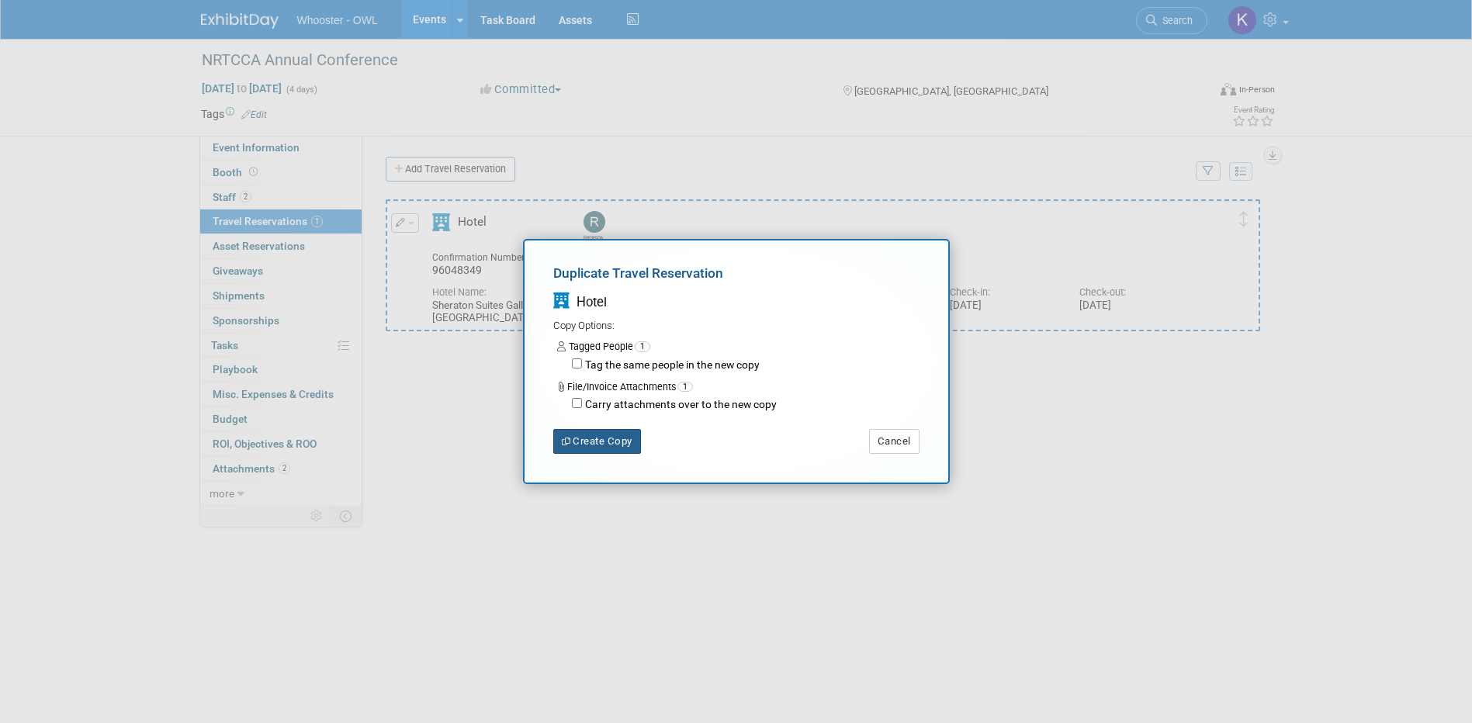
click at [628, 442] on button "Create Copy" at bounding box center [597, 441] width 88 height 25
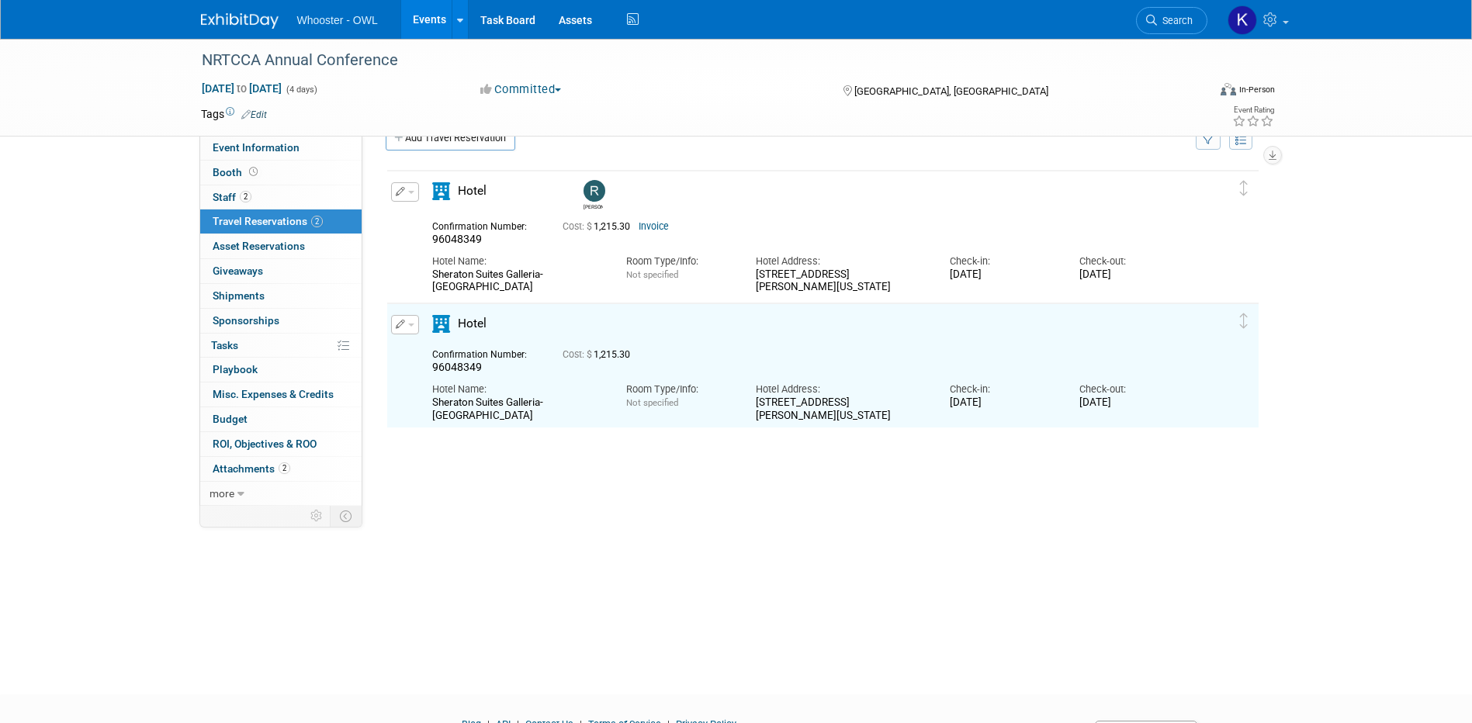
click at [413, 323] on button "button" at bounding box center [405, 324] width 28 height 19
click at [425, 355] on button "Edit Reservation" at bounding box center [457, 352] width 131 height 22
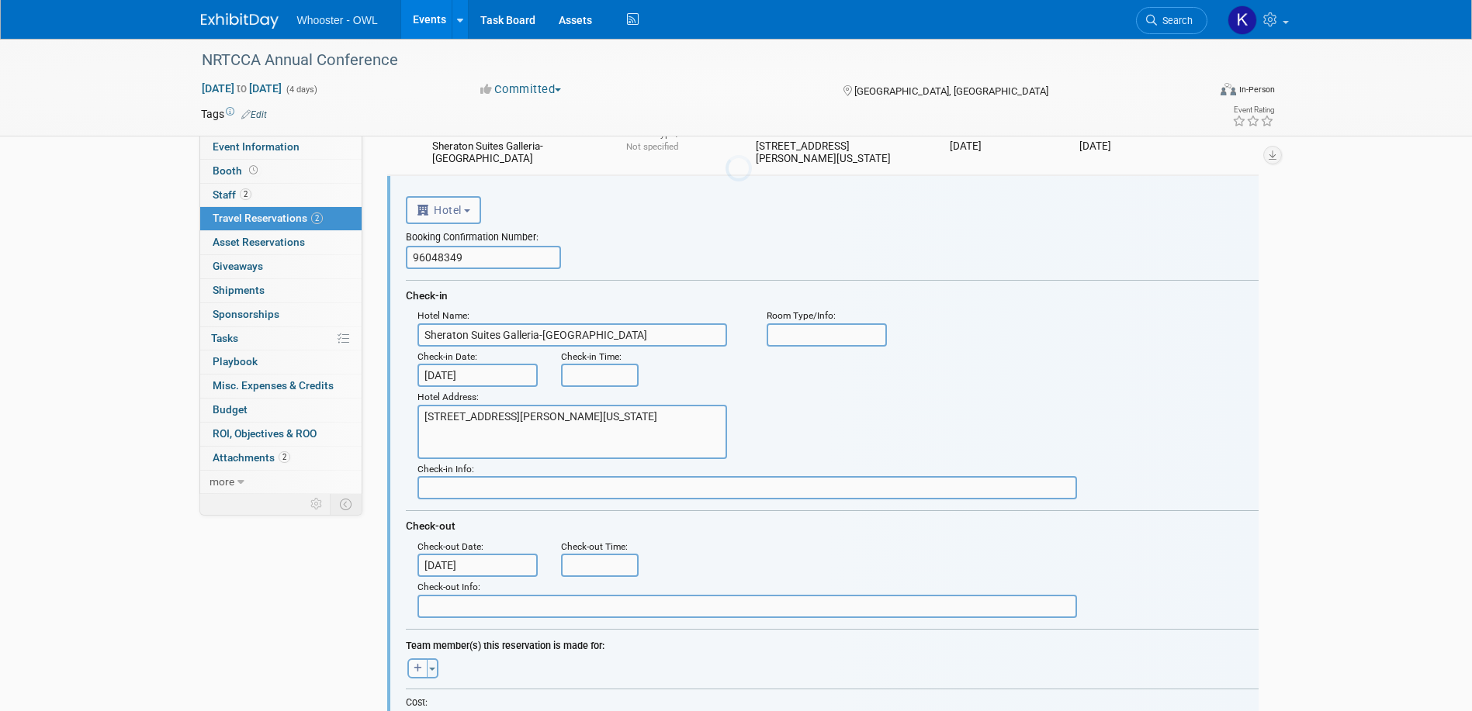
scroll to position [160, 0]
drag, startPoint x: 476, startPoint y: 260, endPoint x: 339, endPoint y: 256, distance: 136.6
click at [339, 256] on div "Event Information Event Info Booth Booth 2 Staff 2 Staff 2 Travel Reservations …" at bounding box center [736, 473] width 1094 height 1188
paste input "96033457"
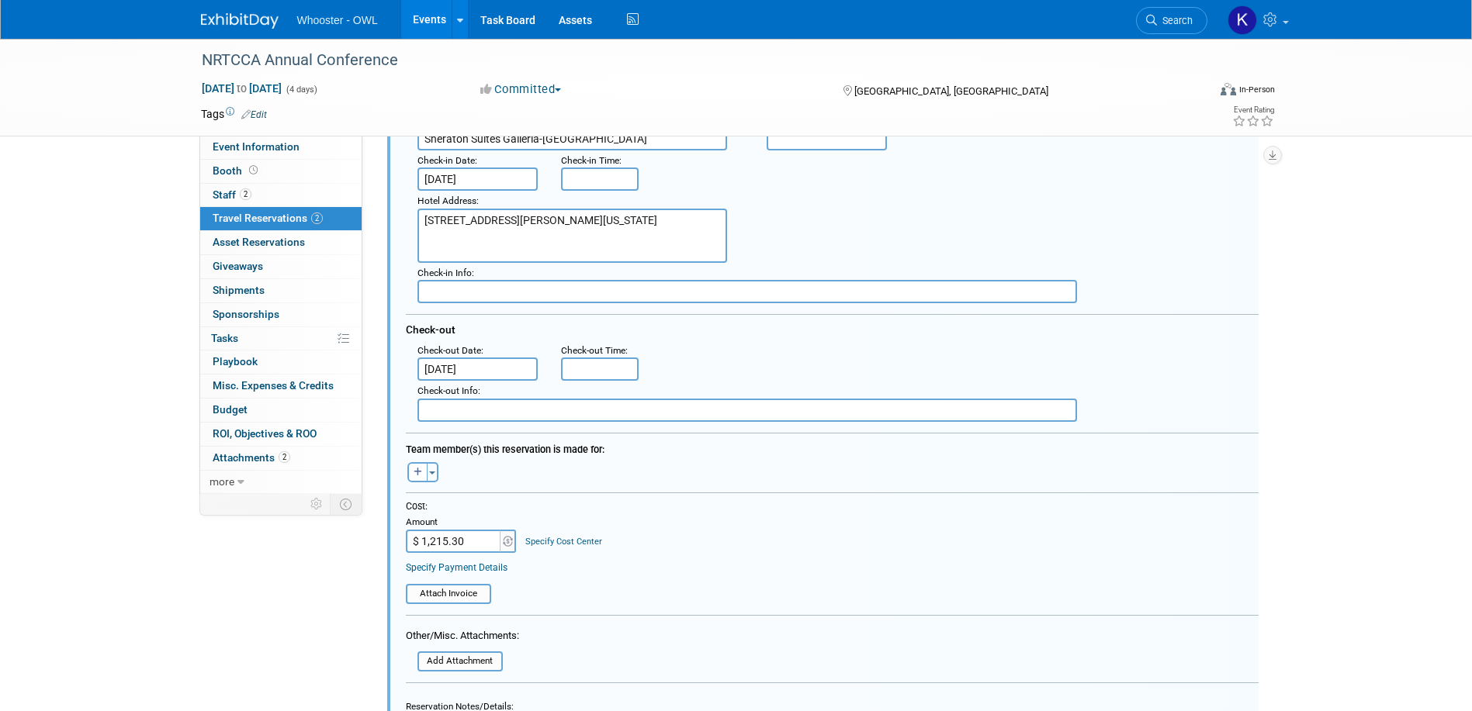
scroll to position [393, 0]
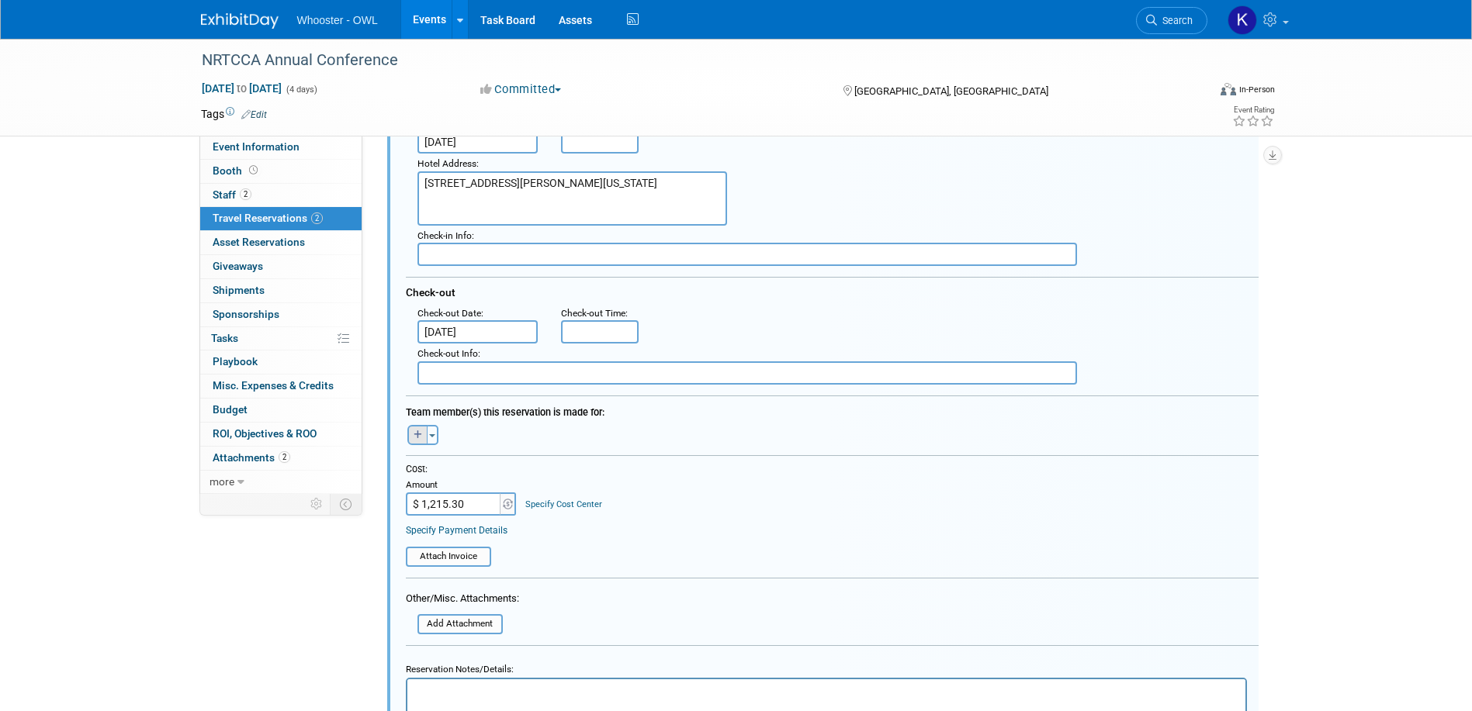
type input "96033457"
click at [420, 435] on icon "button" at bounding box center [417, 435] width 9 height 9
select select
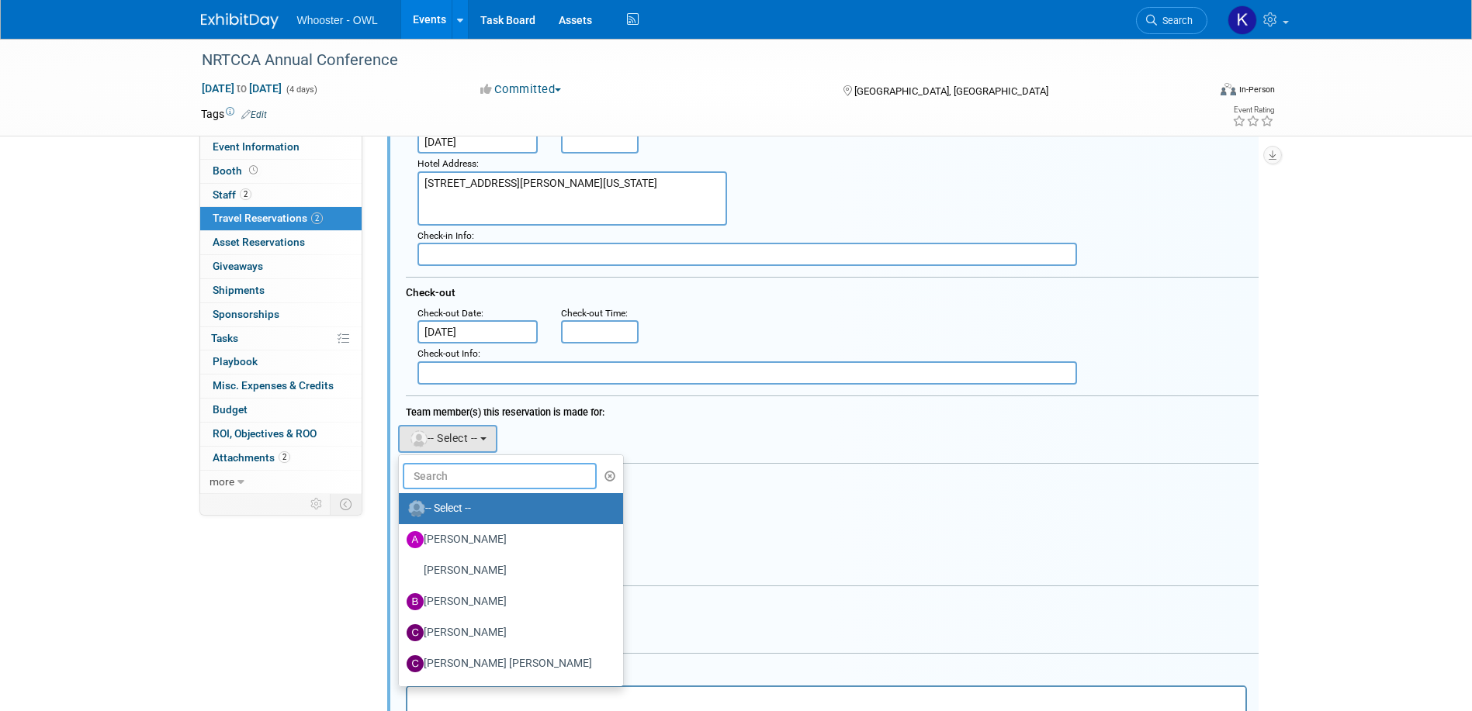
click at [451, 472] on input "text" at bounding box center [500, 476] width 195 height 26
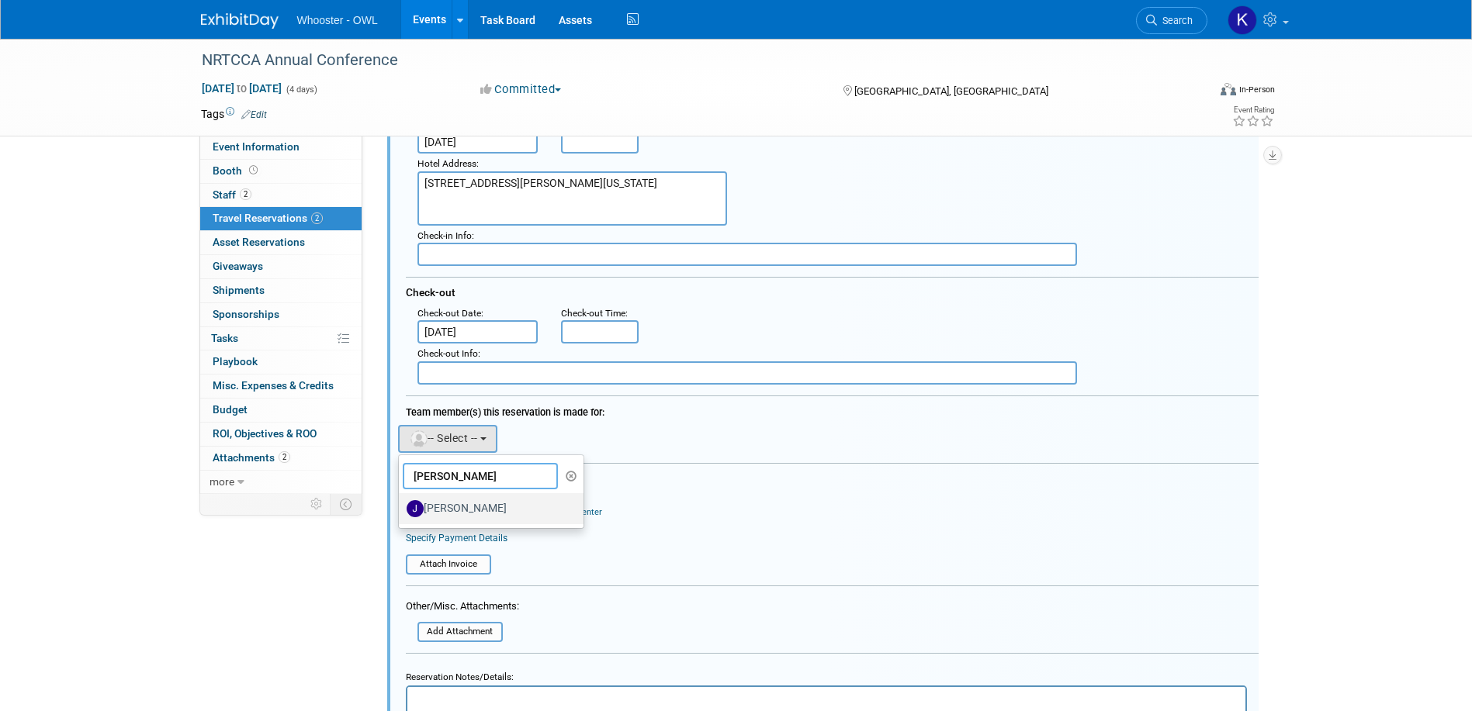
type input "james"
click at [471, 500] on label "James Justus" at bounding box center [487, 508] width 162 height 25
click at [401, 502] on input "James Justus" at bounding box center [396, 507] width 10 height 10
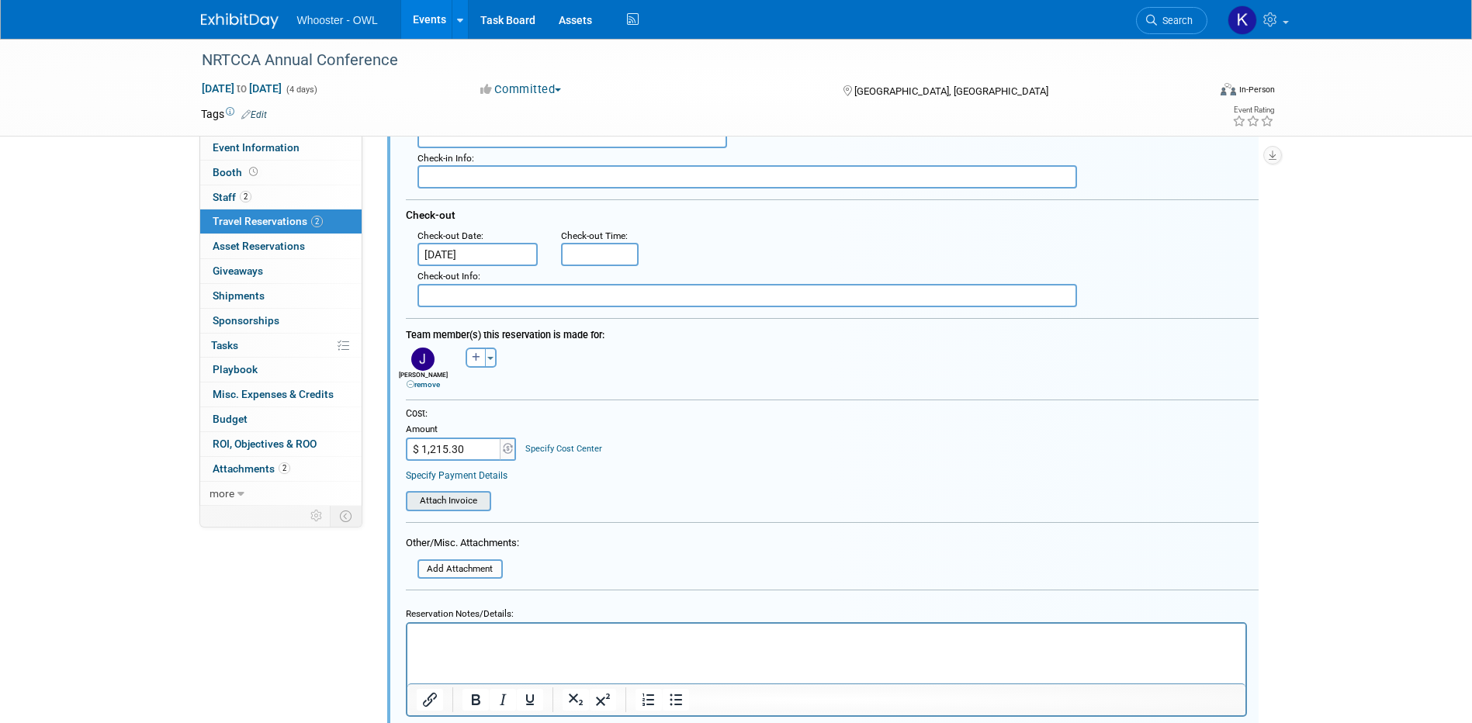
scroll to position [548, 0]
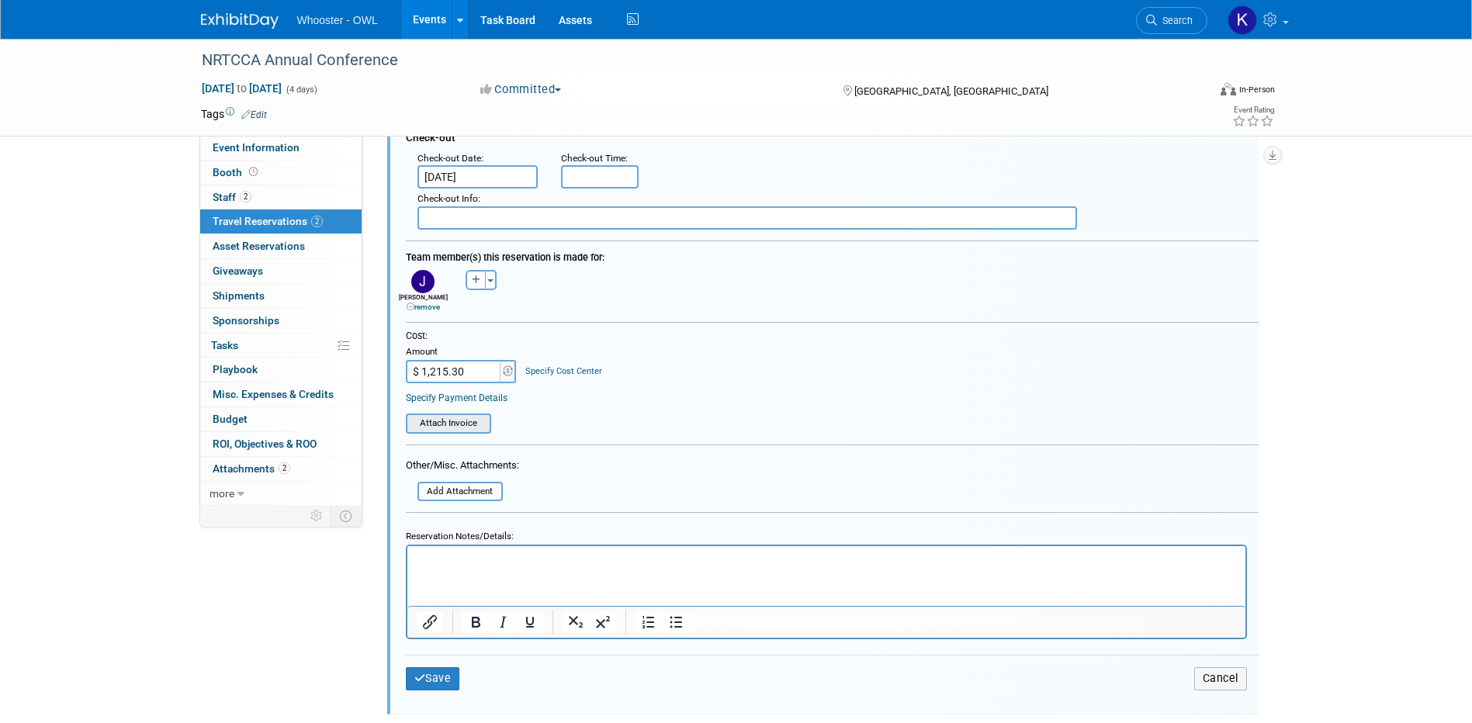
click at [462, 432] on input "file" at bounding box center [397, 423] width 185 height 17
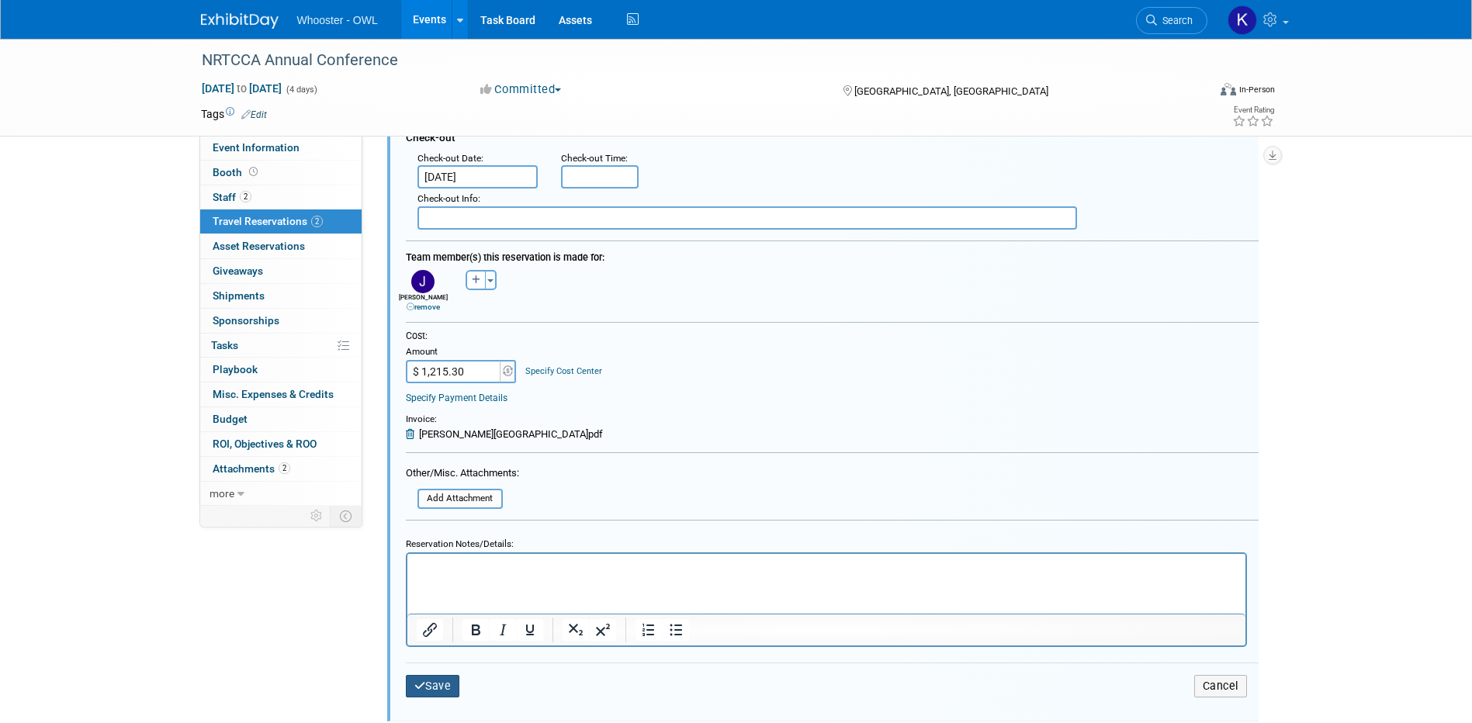
click at [440, 692] on button "Save" at bounding box center [433, 686] width 54 height 22
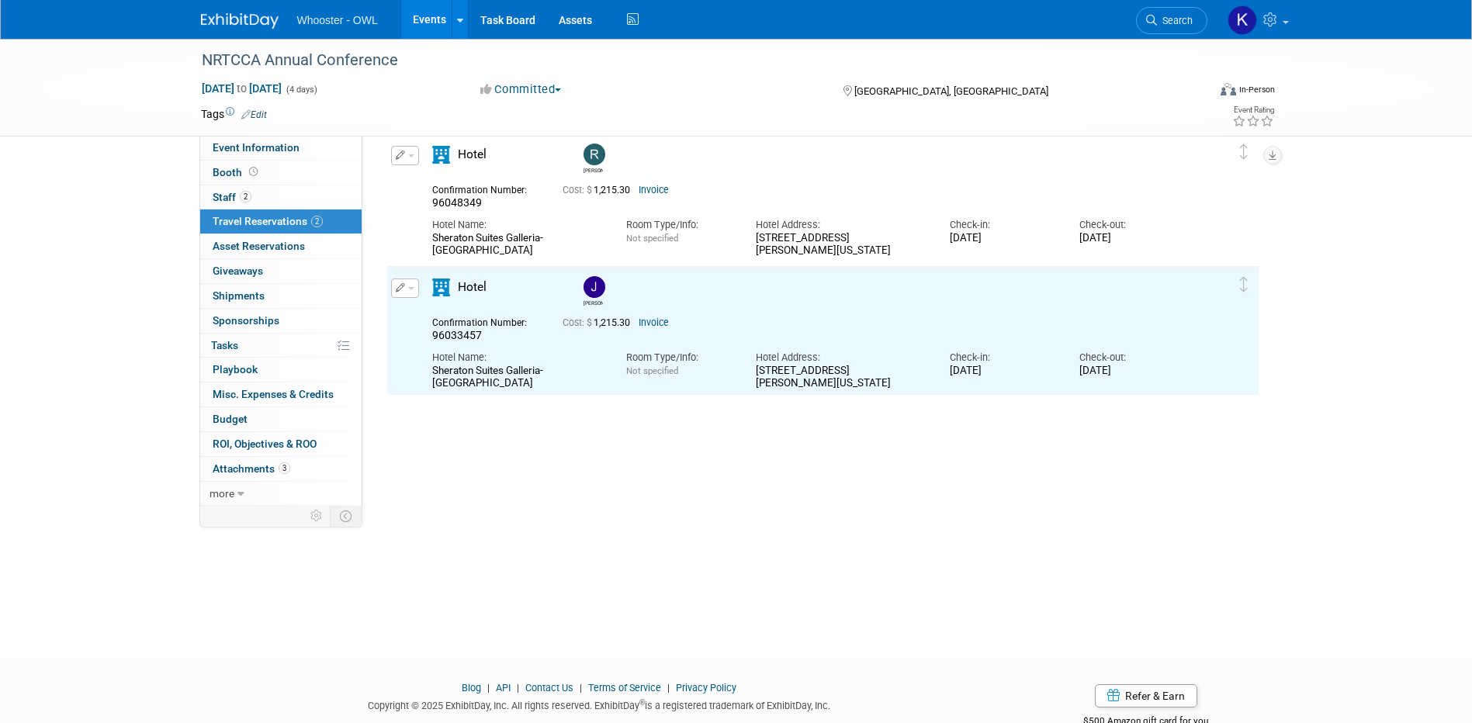
scroll to position [0, 0]
